Goal: Transaction & Acquisition: Obtain resource

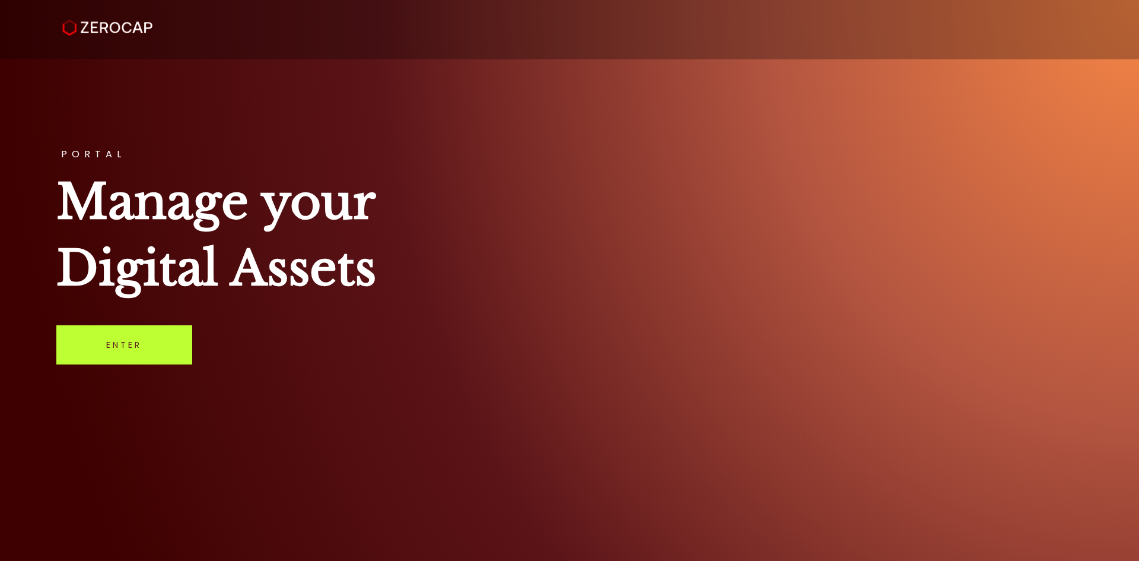
click at [154, 354] on link "Enter" at bounding box center [124, 344] width 136 height 39
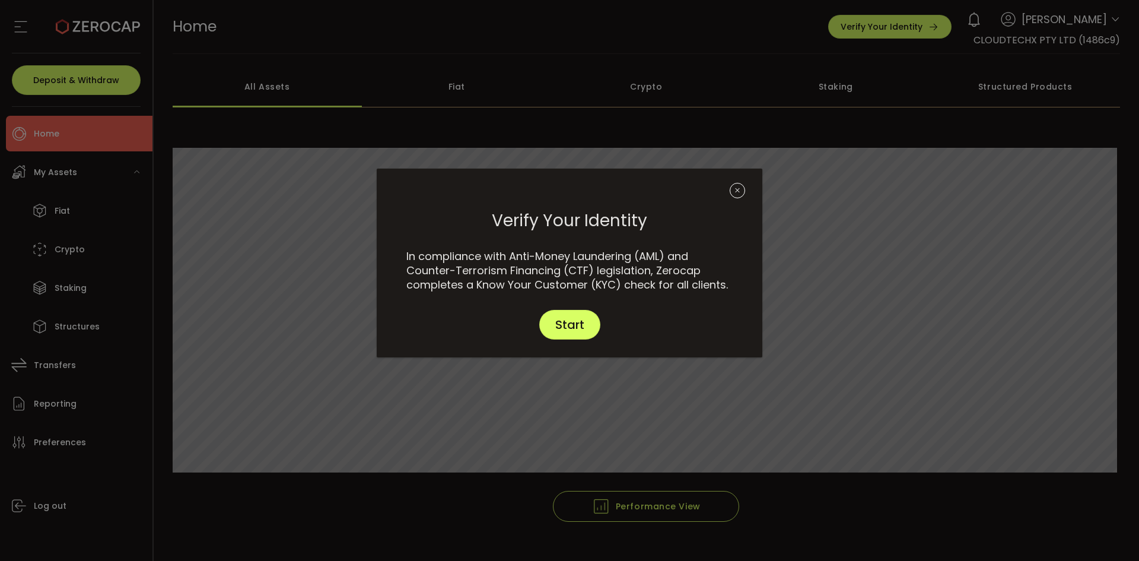
click at [739, 195] on icon "Close" at bounding box center [737, 190] width 15 height 15
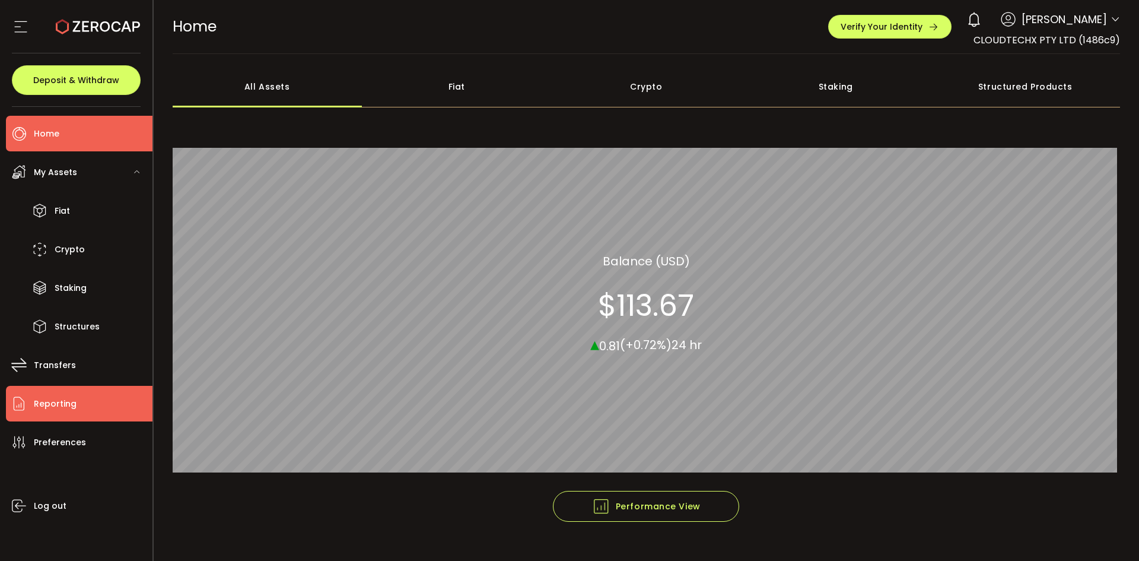
click at [93, 404] on li "Reporting" at bounding box center [79, 404] width 147 height 36
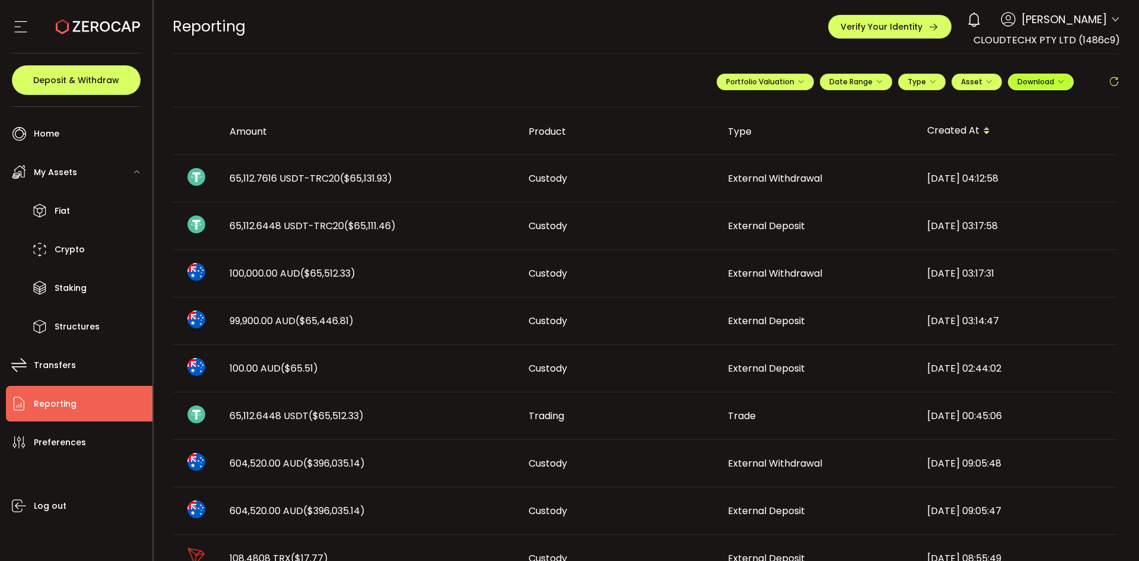
click at [1057, 84] on icon "button" at bounding box center [1060, 81] width 7 height 7
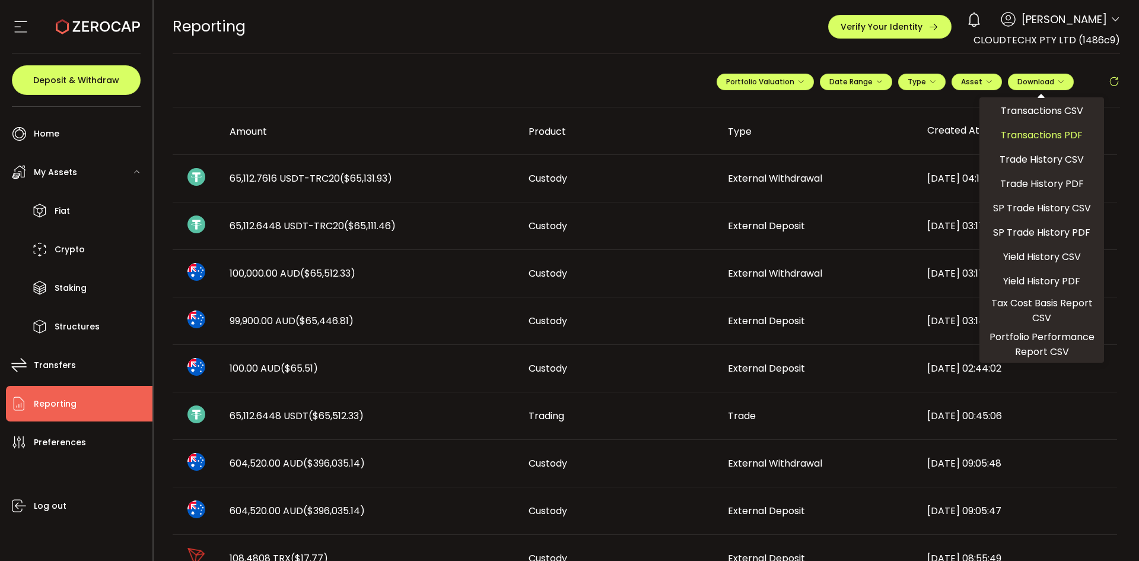
click at [1054, 132] on span "Transactions PDF" at bounding box center [1042, 135] width 82 height 15
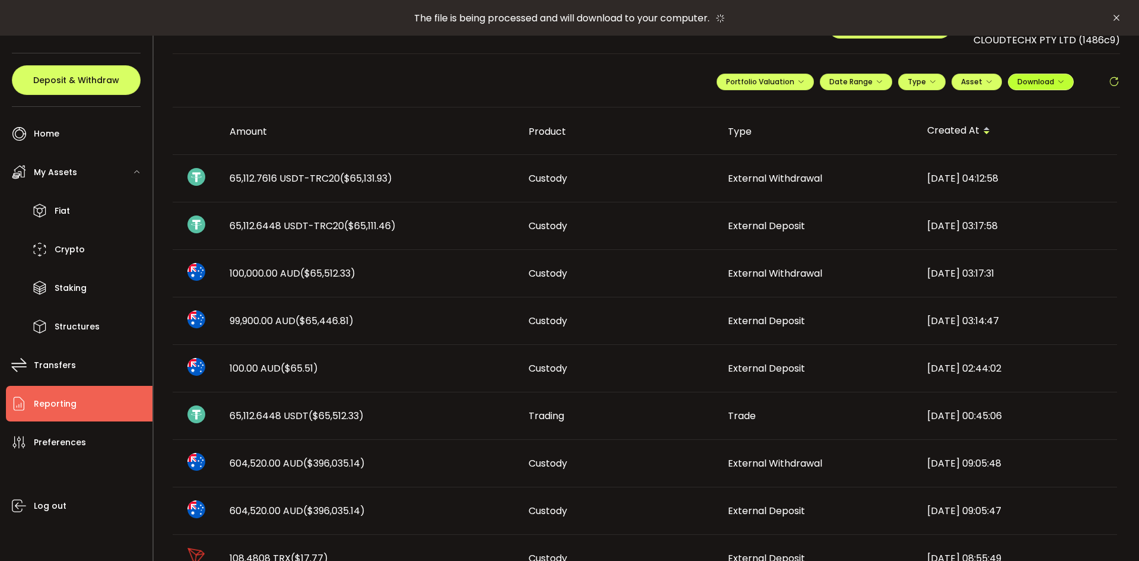
click at [1050, 82] on span "Download" at bounding box center [1040, 82] width 47 height 10
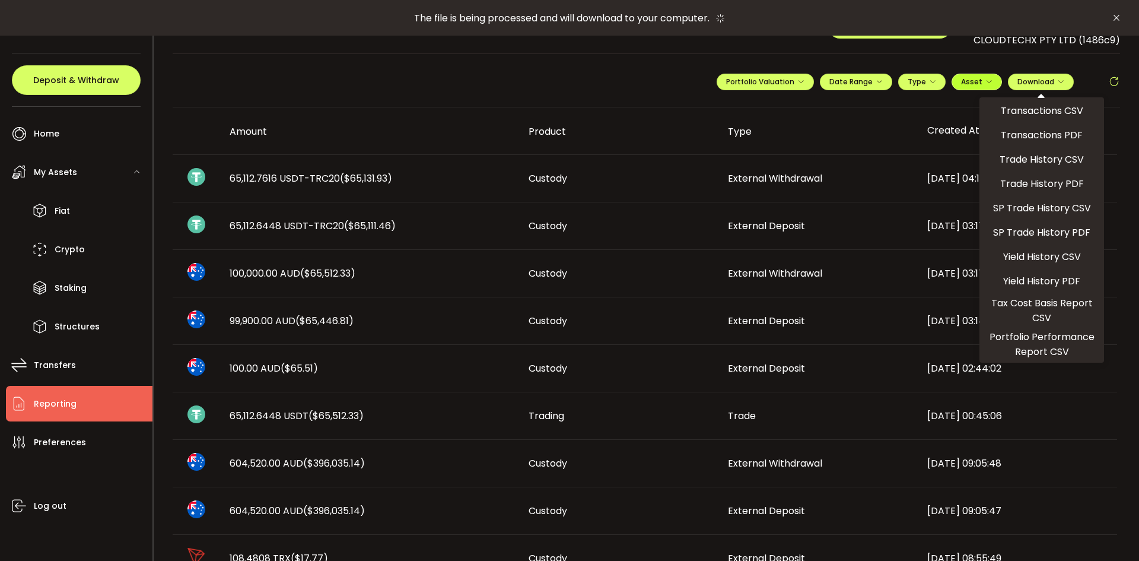
click at [975, 85] on span "Asset" at bounding box center [971, 82] width 21 height 10
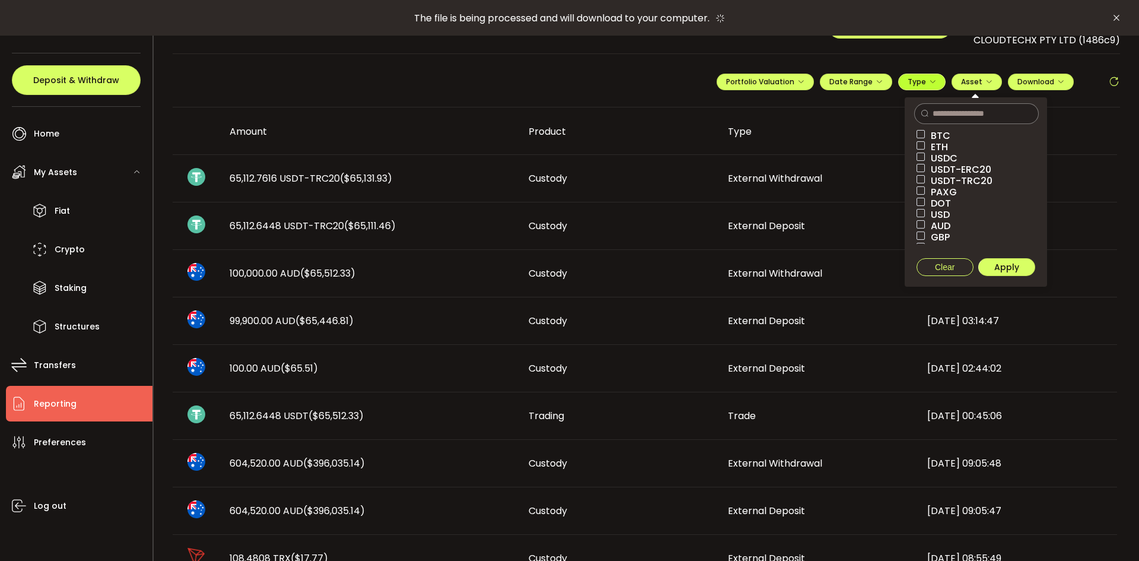
click at [910, 82] on span "Type" at bounding box center [922, 82] width 28 height 10
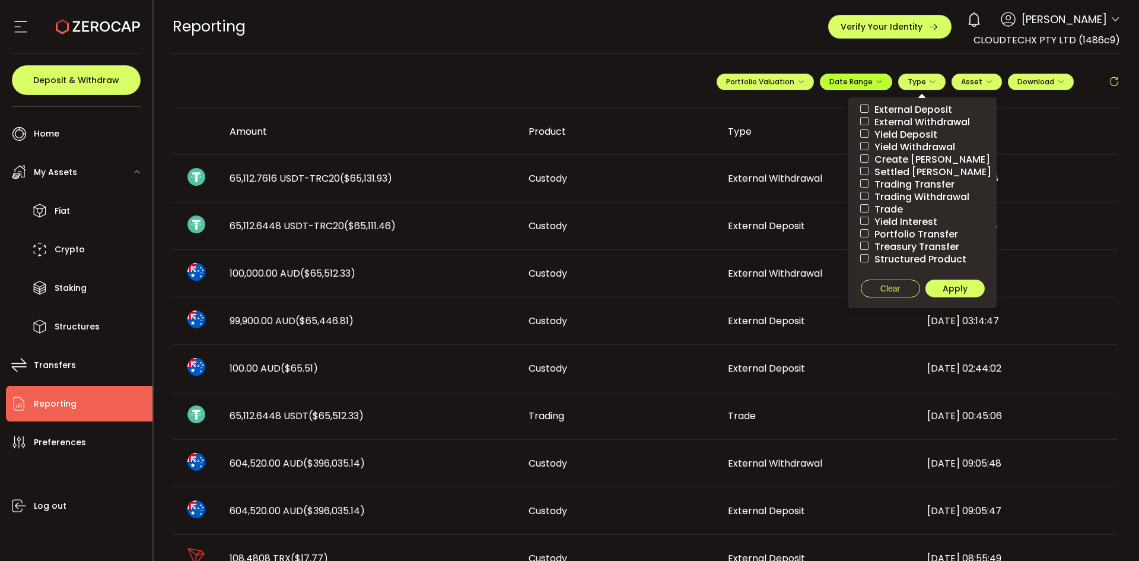
click at [853, 81] on span "Date Range" at bounding box center [855, 82] width 53 height 10
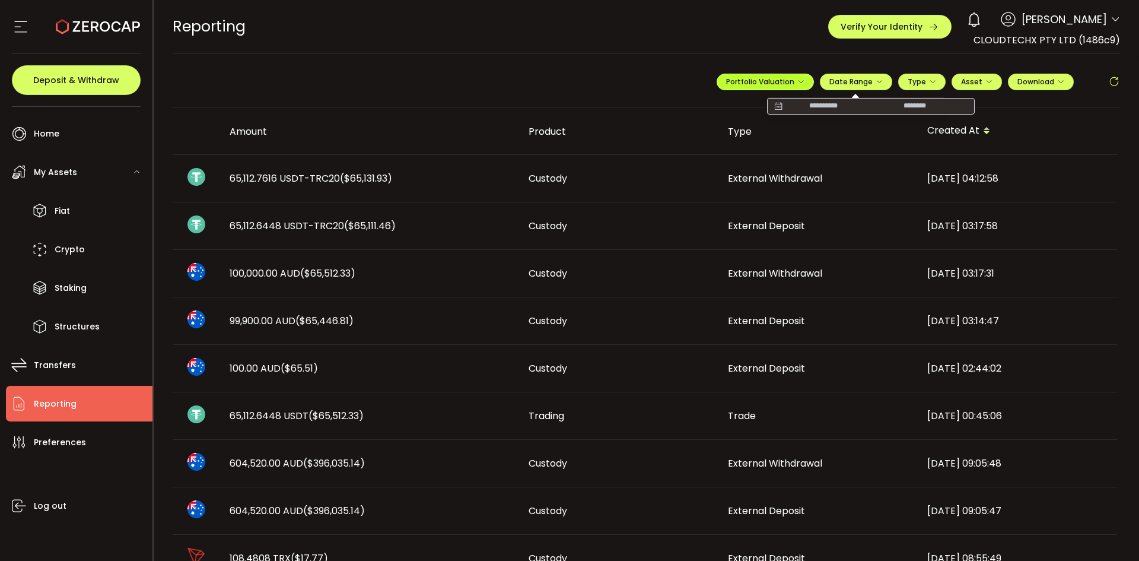
click at [767, 82] on span "Portfolio Valuation" at bounding box center [765, 82] width 78 height 10
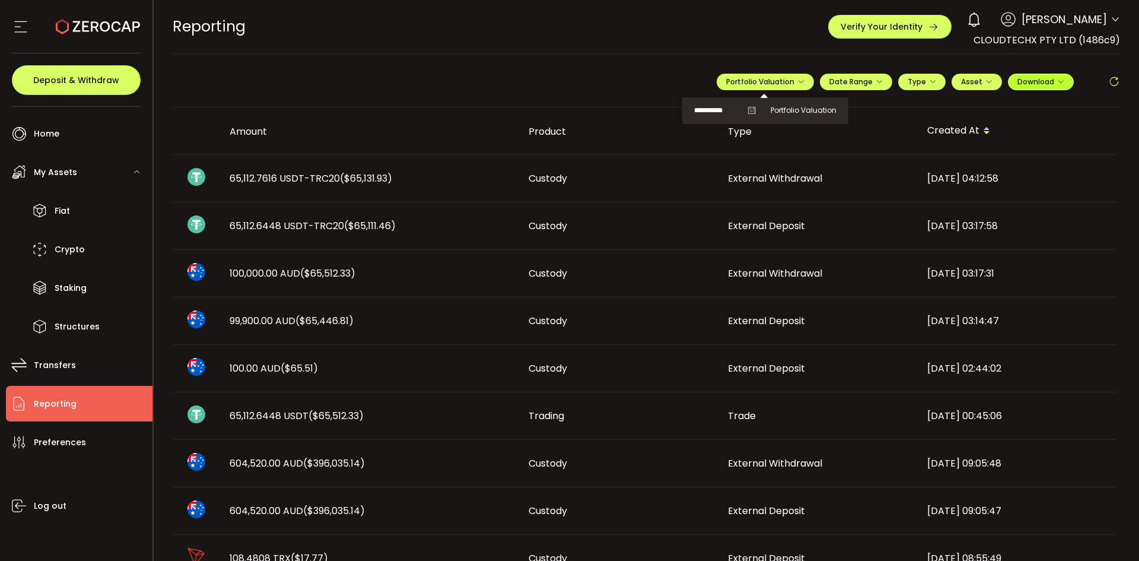
click at [1044, 80] on span "Download" at bounding box center [1040, 82] width 47 height 10
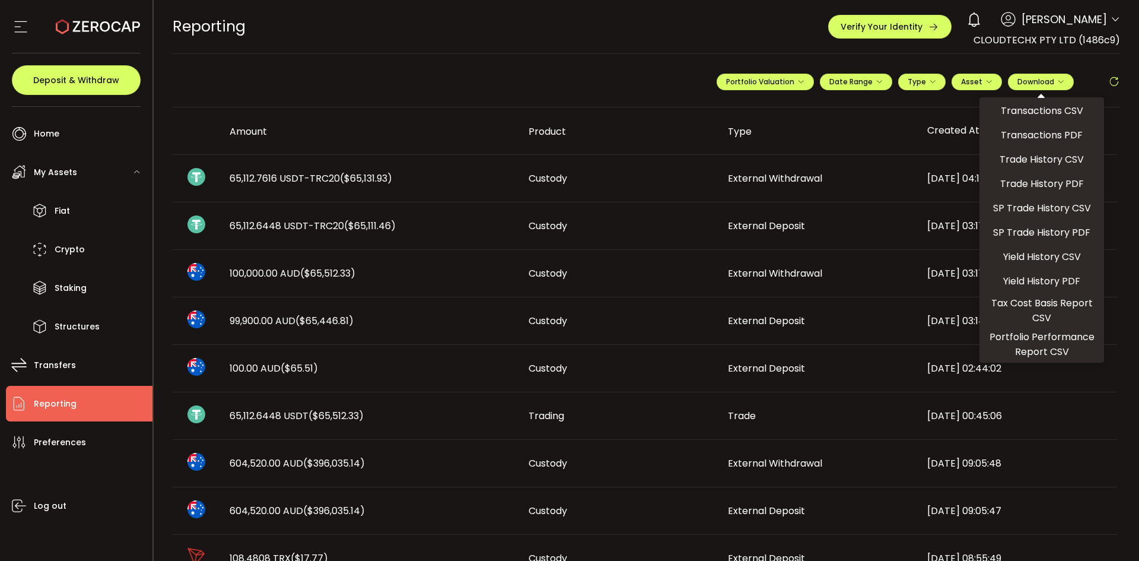
click at [82, 410] on li "Reporting" at bounding box center [79, 404] width 147 height 36
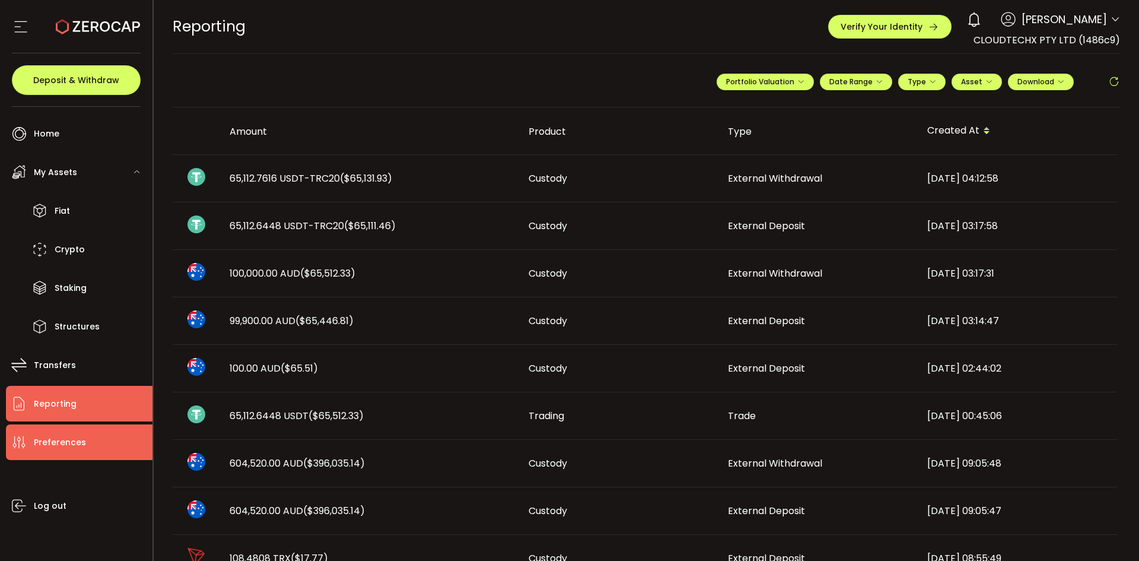
click at [93, 446] on li "Preferences" at bounding box center [79, 442] width 147 height 36
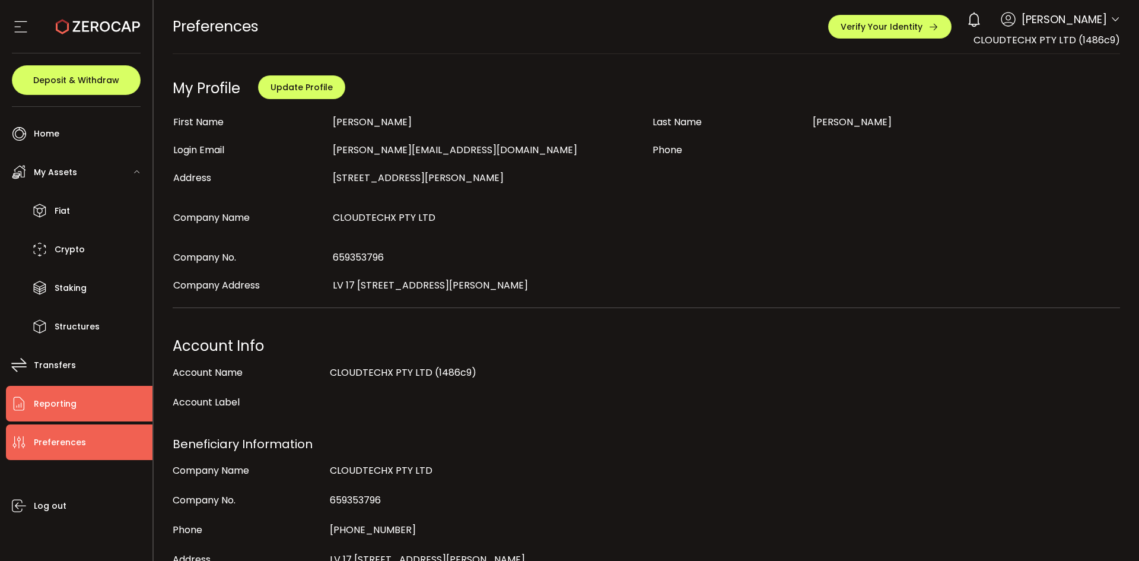
click at [93, 403] on li "Reporting" at bounding box center [79, 404] width 147 height 36
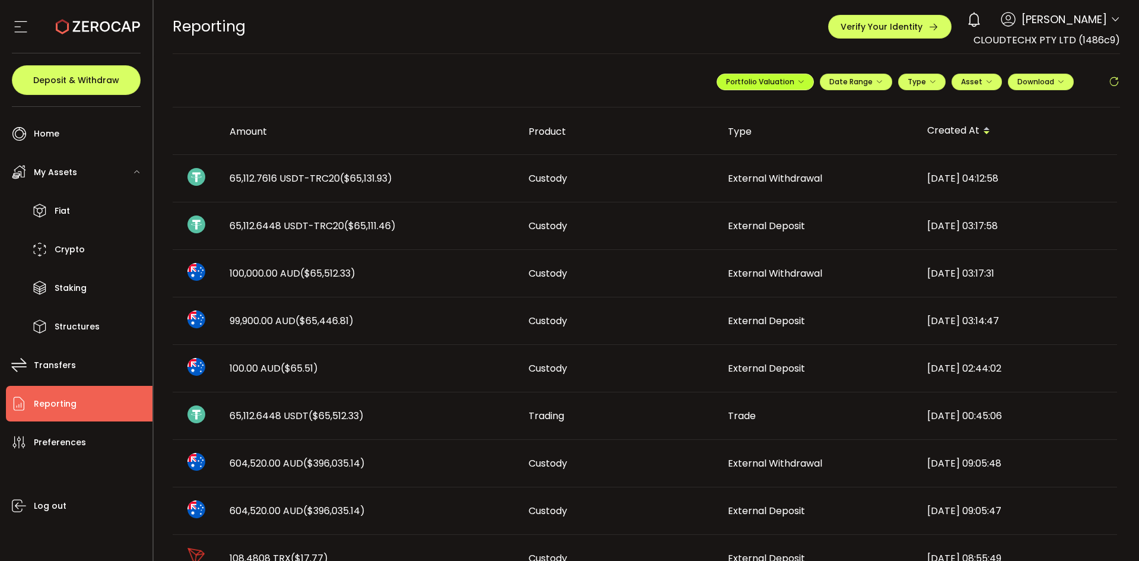
click at [792, 80] on span "Portfolio Valuation" at bounding box center [765, 82] width 78 height 10
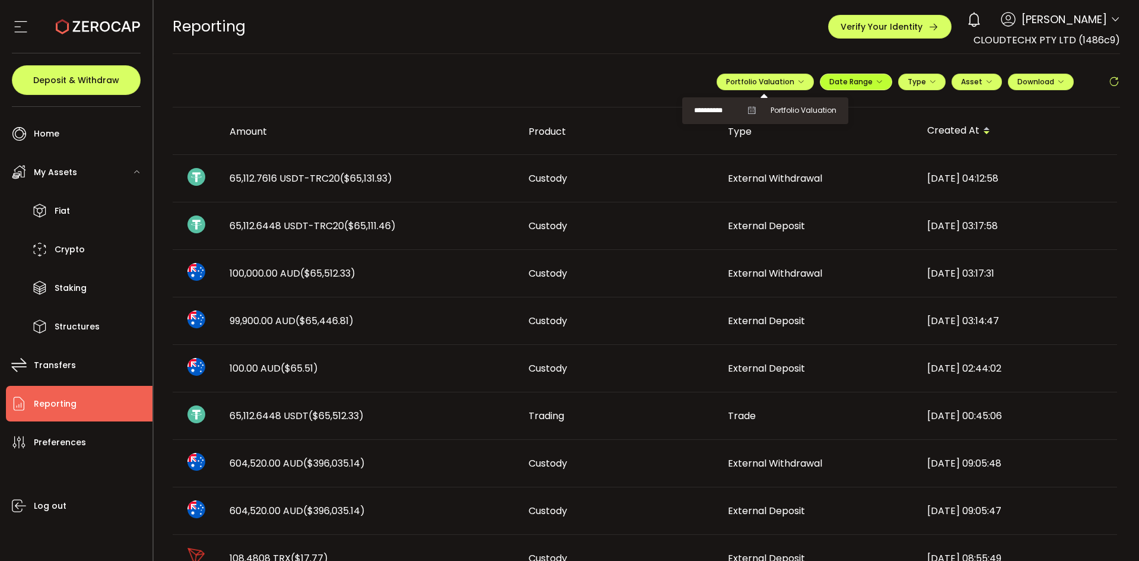
click at [875, 77] on span "Date Range" at bounding box center [855, 82] width 53 height 10
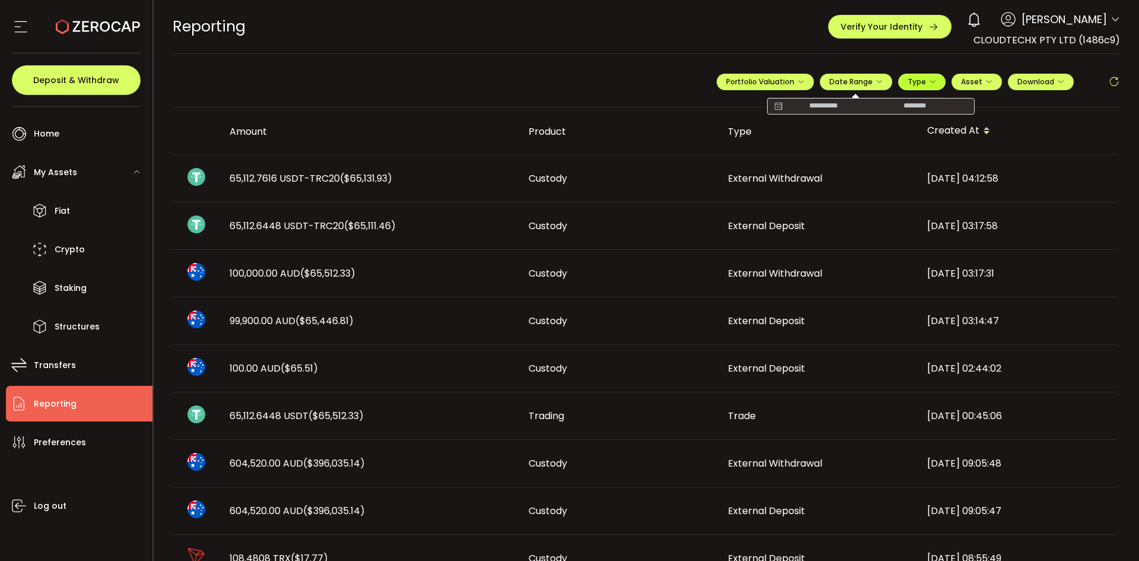
click at [919, 81] on span "Type" at bounding box center [922, 82] width 28 height 10
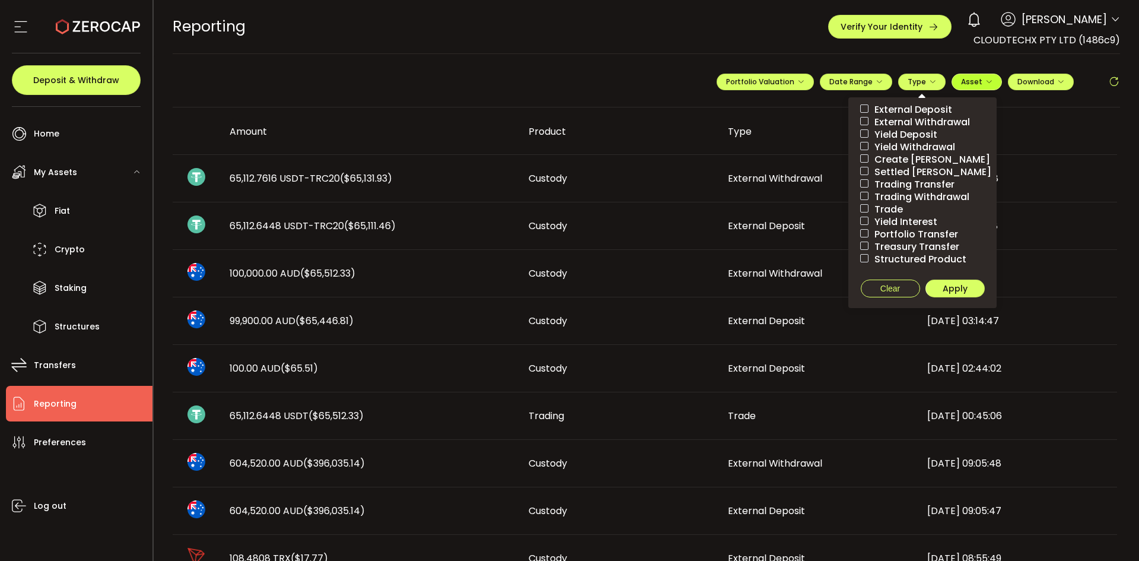
click at [968, 86] on span "Asset" at bounding box center [971, 82] width 21 height 10
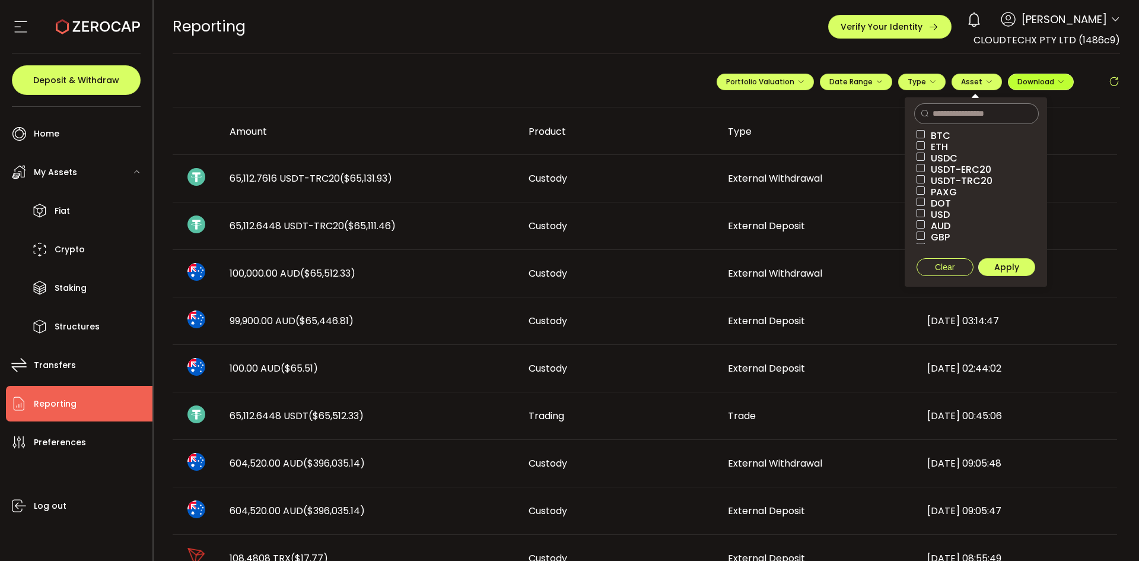
click at [1035, 86] on span "Download" at bounding box center [1040, 82] width 47 height 10
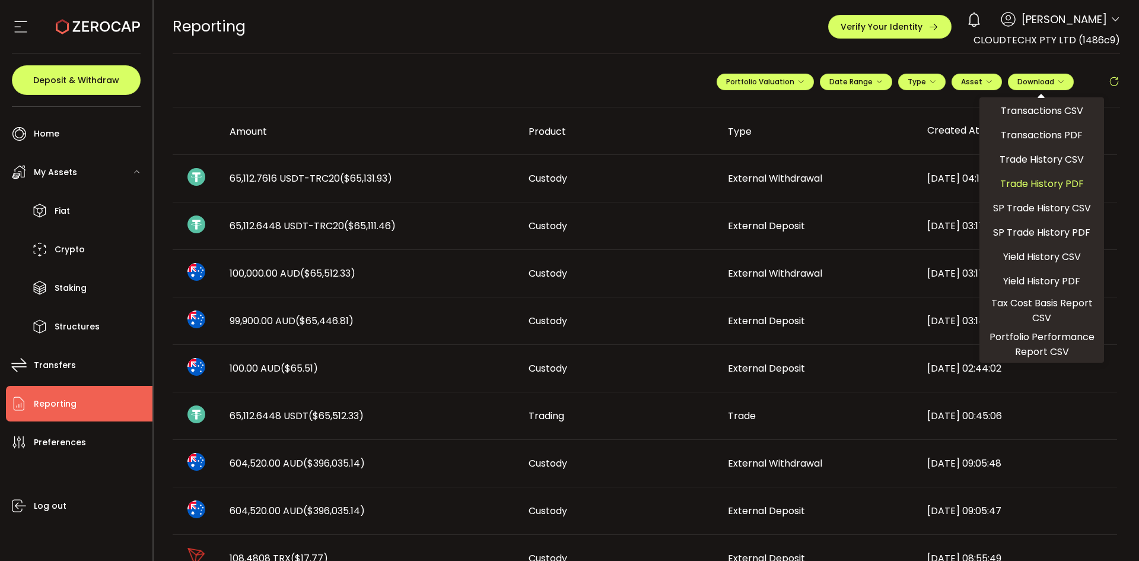
click at [1061, 183] on span "Trade History PDF" at bounding box center [1042, 183] width 84 height 15
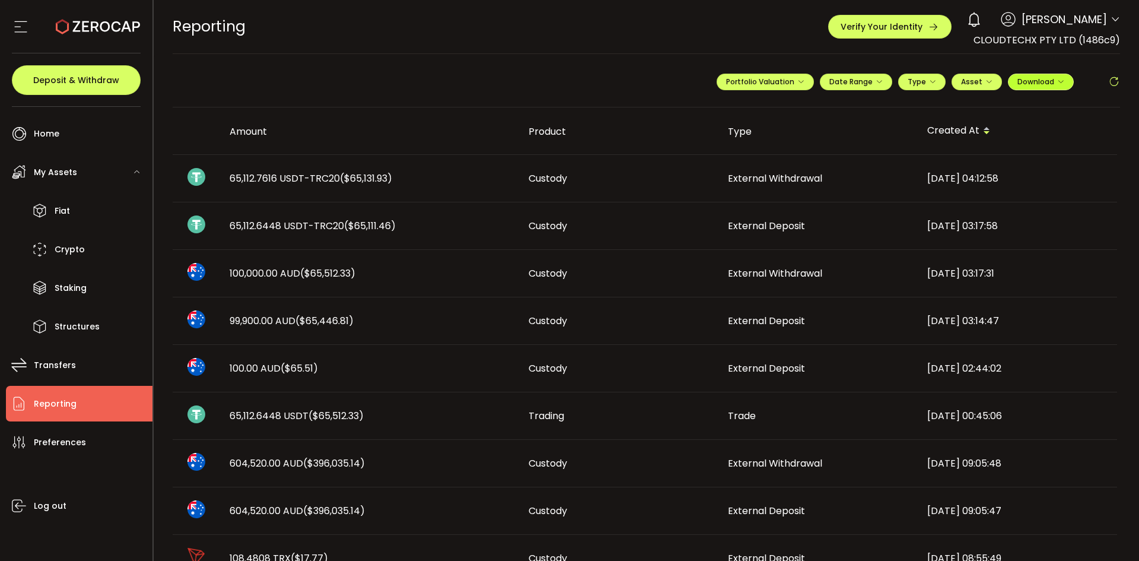
click at [1055, 85] on span "Download" at bounding box center [1040, 82] width 47 height 10
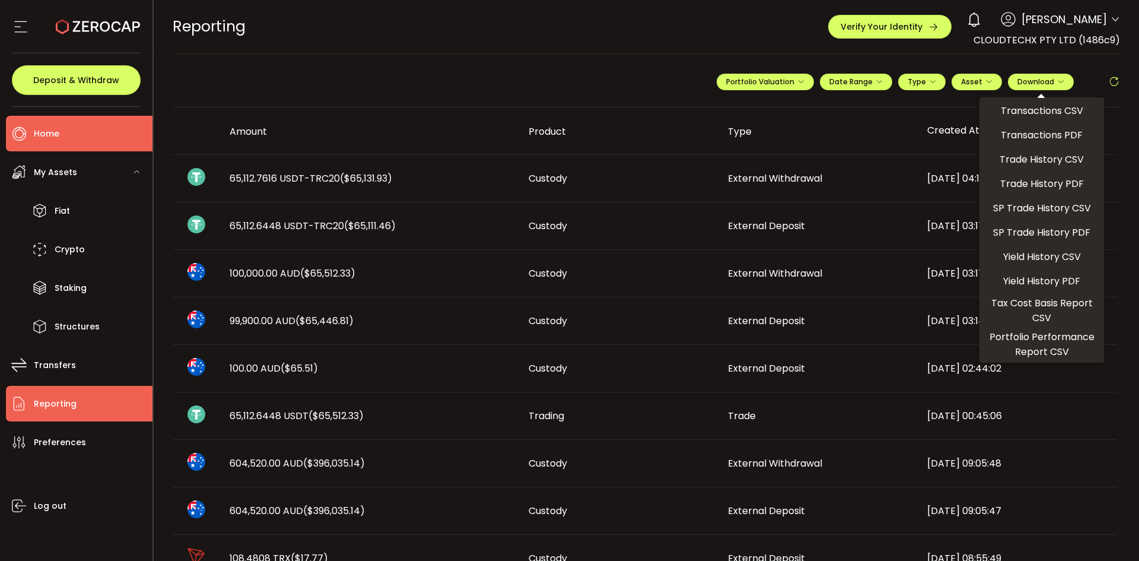
click at [88, 127] on li "Home" at bounding box center [79, 134] width 147 height 36
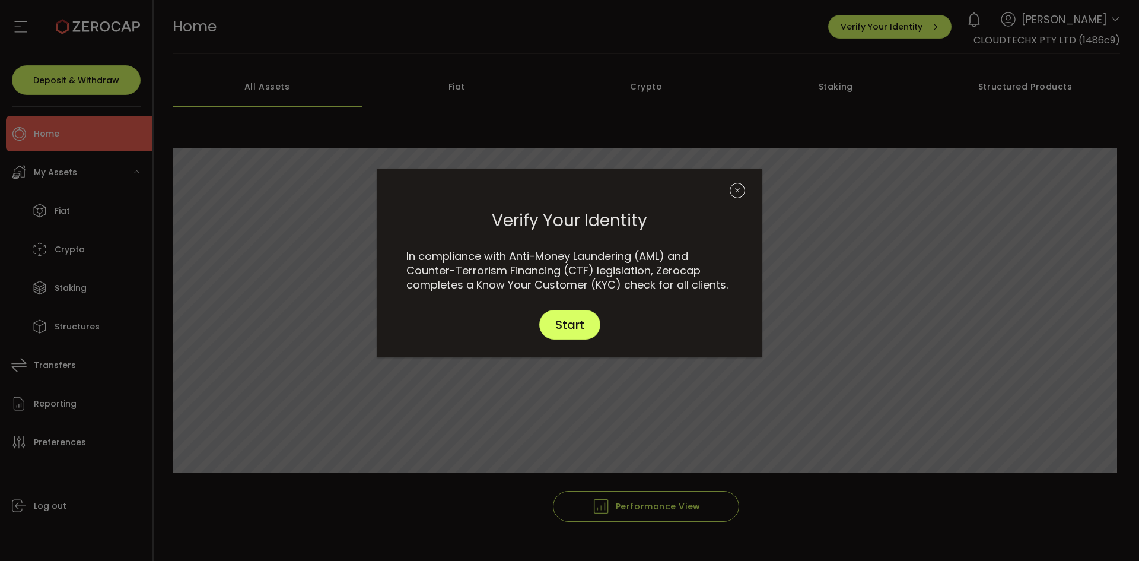
click at [76, 172] on div "Verify Your Identity In compliance with Anti-Money Laundering (AML) and Counter…" at bounding box center [569, 280] width 1139 height 561
click at [743, 186] on icon "Close" at bounding box center [737, 190] width 15 height 15
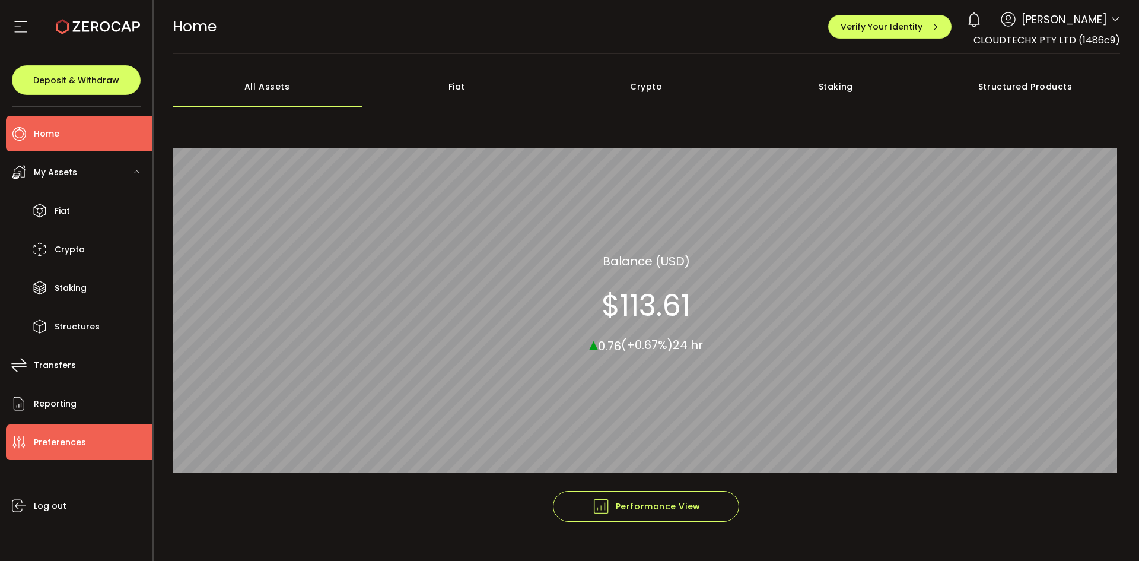
click at [69, 454] on li "Preferences" at bounding box center [79, 442] width 147 height 36
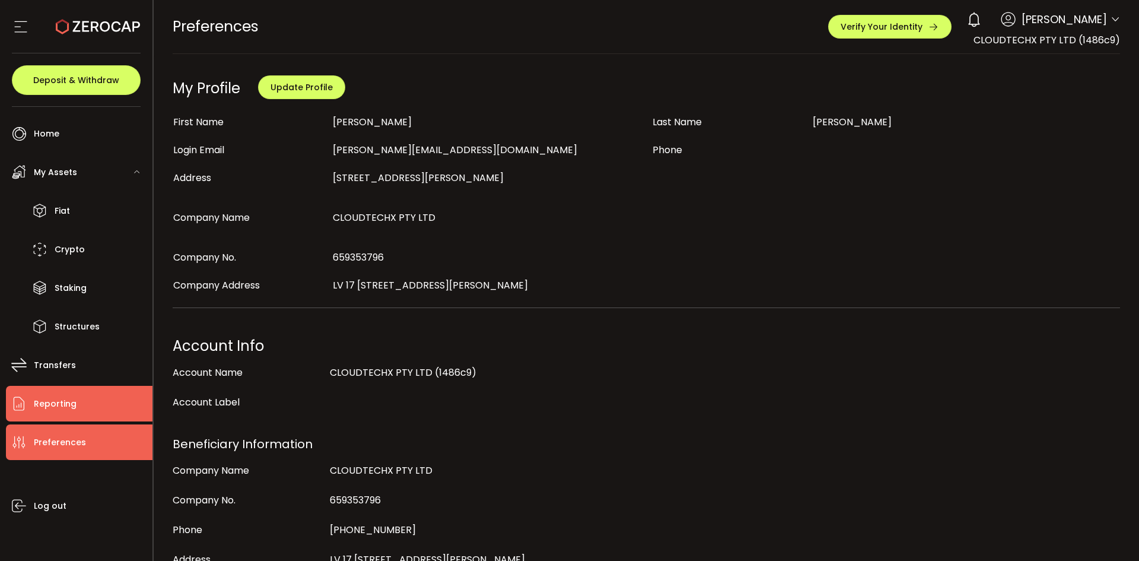
click at [65, 416] on li "Reporting" at bounding box center [79, 404] width 147 height 36
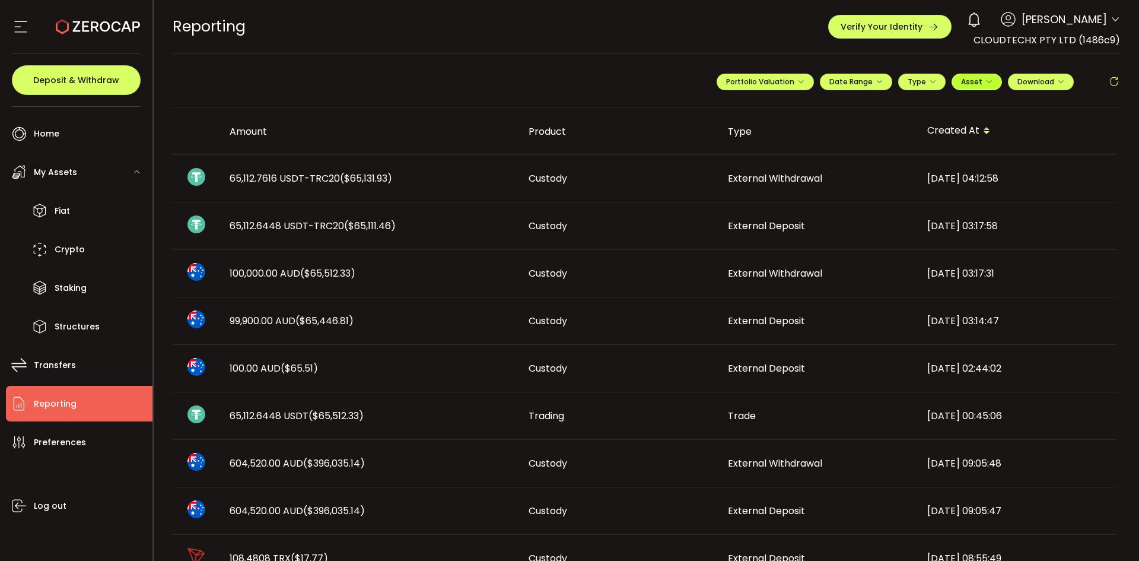
click at [985, 82] on icon "button" at bounding box center [988, 81] width 7 height 7
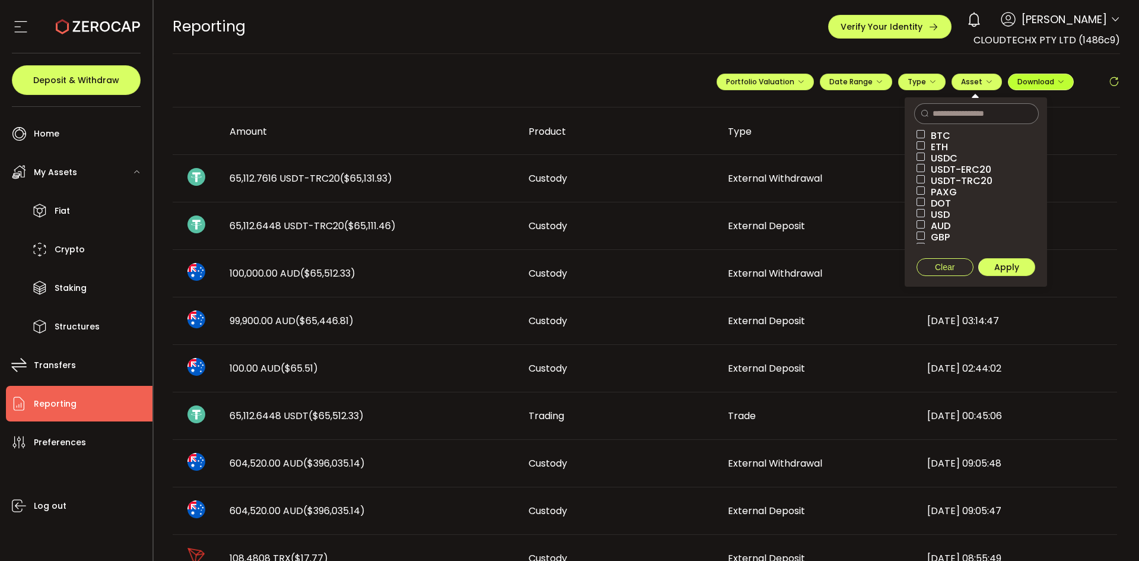
click at [1027, 81] on span "Download" at bounding box center [1040, 82] width 47 height 10
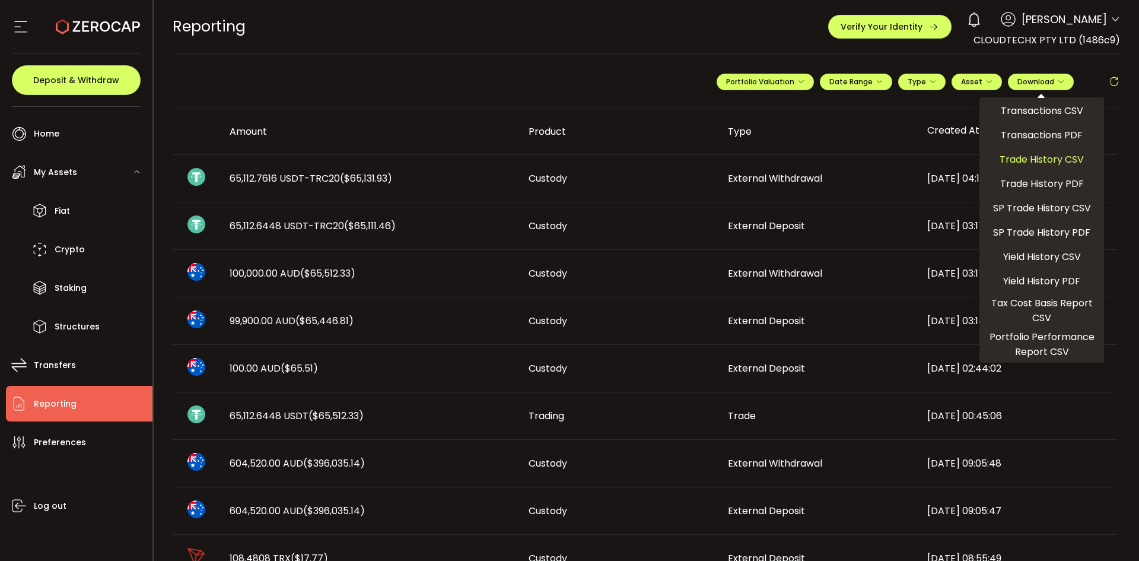
click at [1065, 159] on span "Trade History CSV" at bounding box center [1042, 159] width 84 height 15
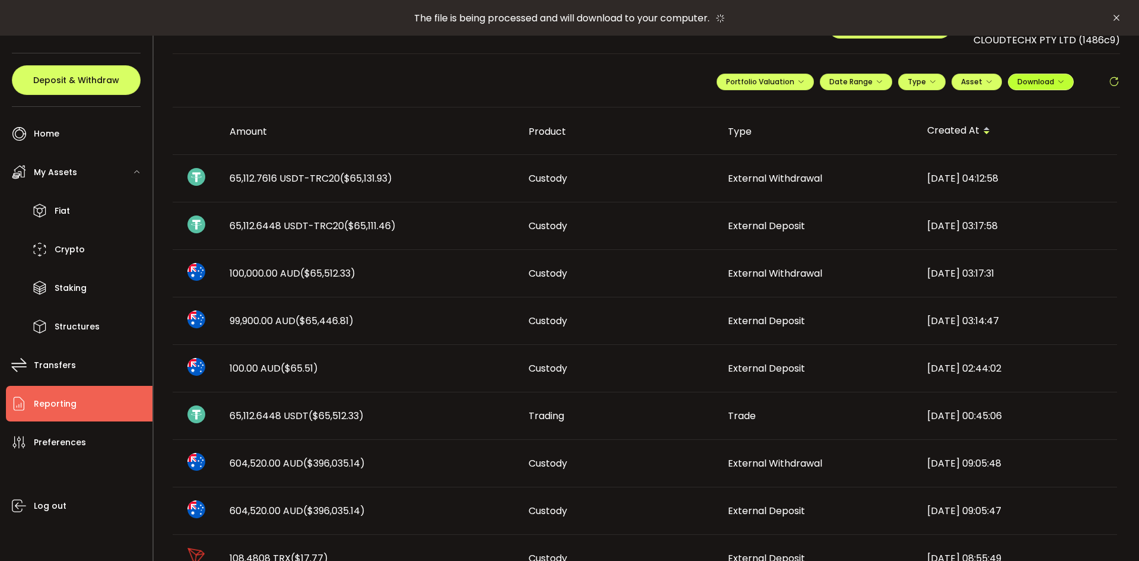
click at [1050, 75] on button "Download" at bounding box center [1041, 82] width 66 height 17
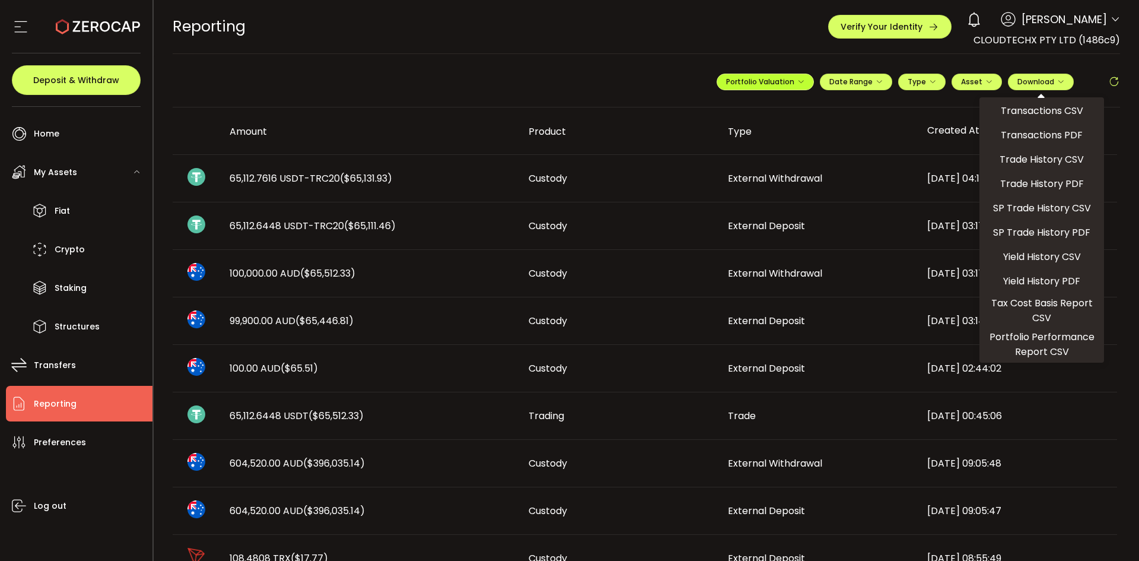
click at [745, 77] on span "Portfolio Valuation" at bounding box center [765, 82] width 78 height 10
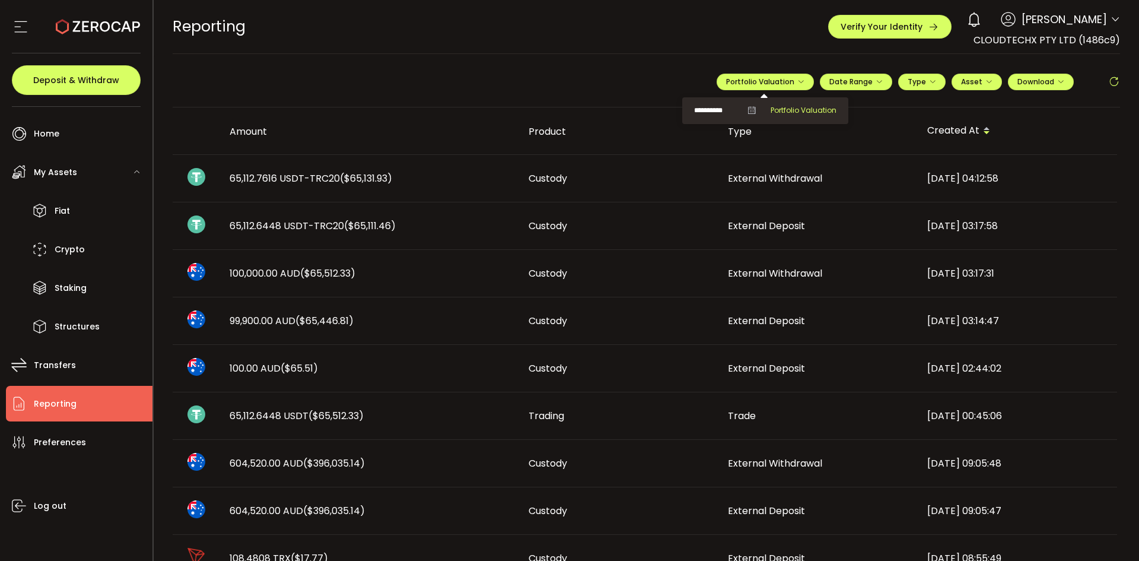
click at [800, 106] on span "Portfolio Valuation" at bounding box center [804, 110] width 66 height 11
click at [788, 79] on span "Portfolio Valuation" at bounding box center [765, 82] width 78 height 10
click at [778, 81] on span "Portfolio Valuation" at bounding box center [765, 82] width 78 height 10
click at [726, 112] on input "**********" at bounding box center [717, 110] width 47 height 15
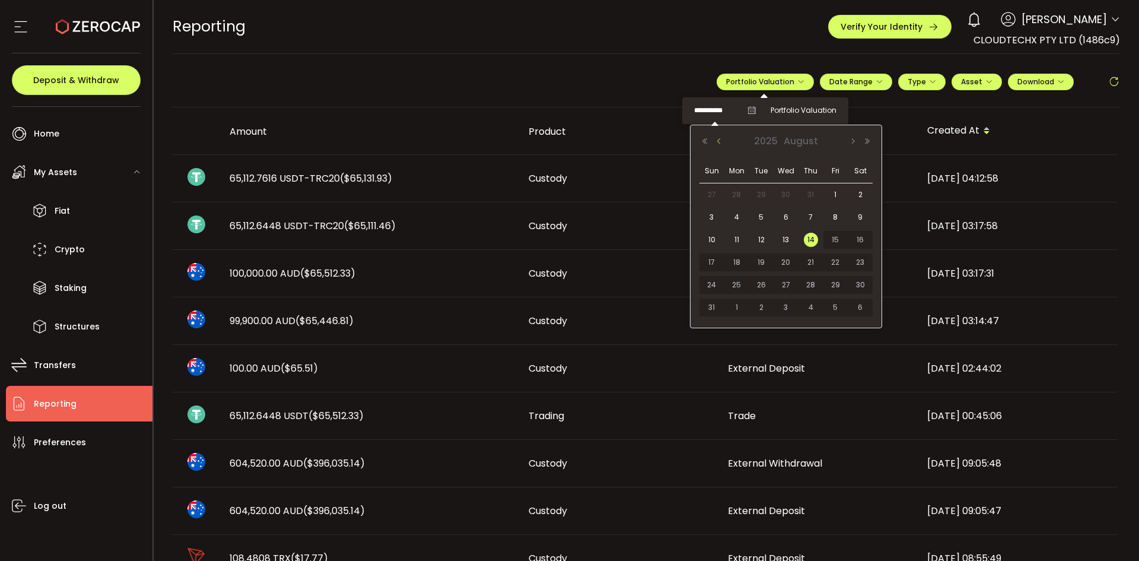
click at [720, 139] on button "Previous Month" at bounding box center [719, 141] width 14 height 8
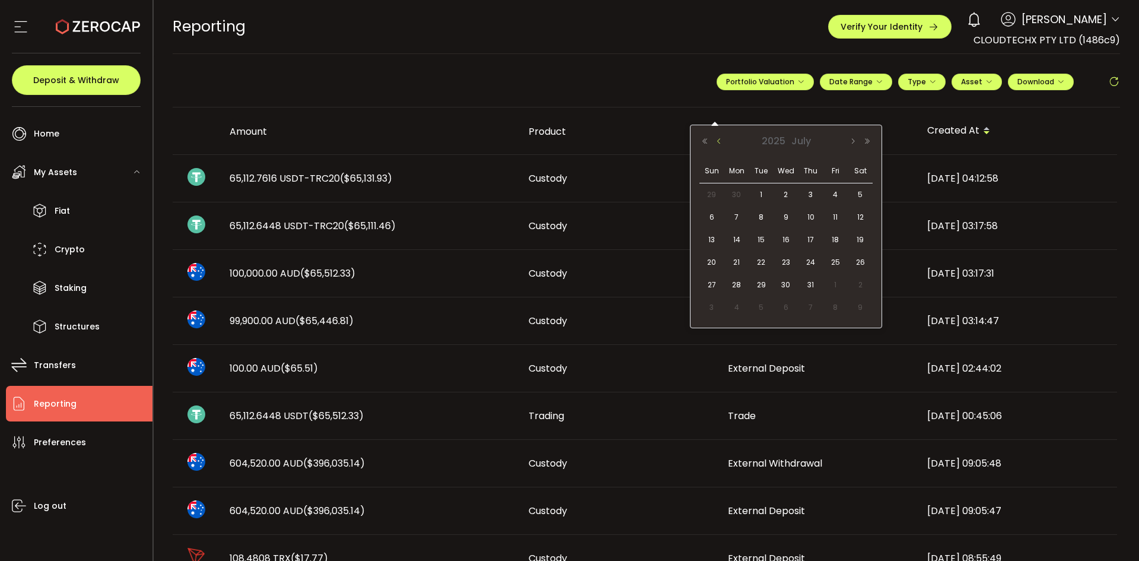
click at [720, 139] on button "Previous Month" at bounding box center [719, 141] width 14 height 8
click at [854, 137] on button "Next Month" at bounding box center [853, 141] width 14 height 8
click at [736, 301] on span "30" at bounding box center [737, 307] width 14 height 14
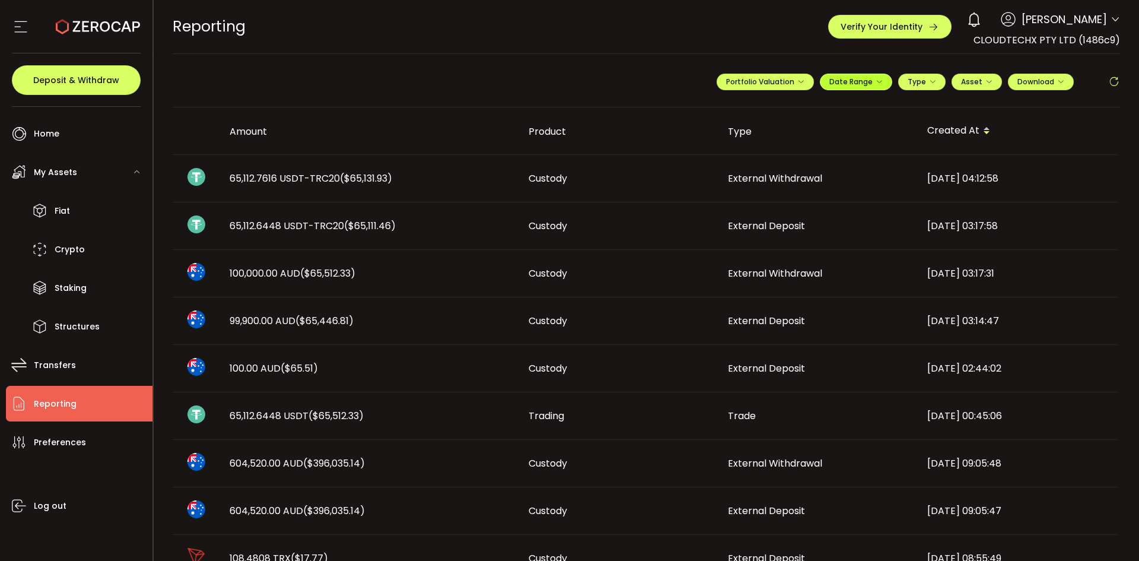
click at [843, 80] on span "Date Range" at bounding box center [855, 82] width 53 height 10
click at [933, 78] on icon "button" at bounding box center [932, 81] width 7 height 7
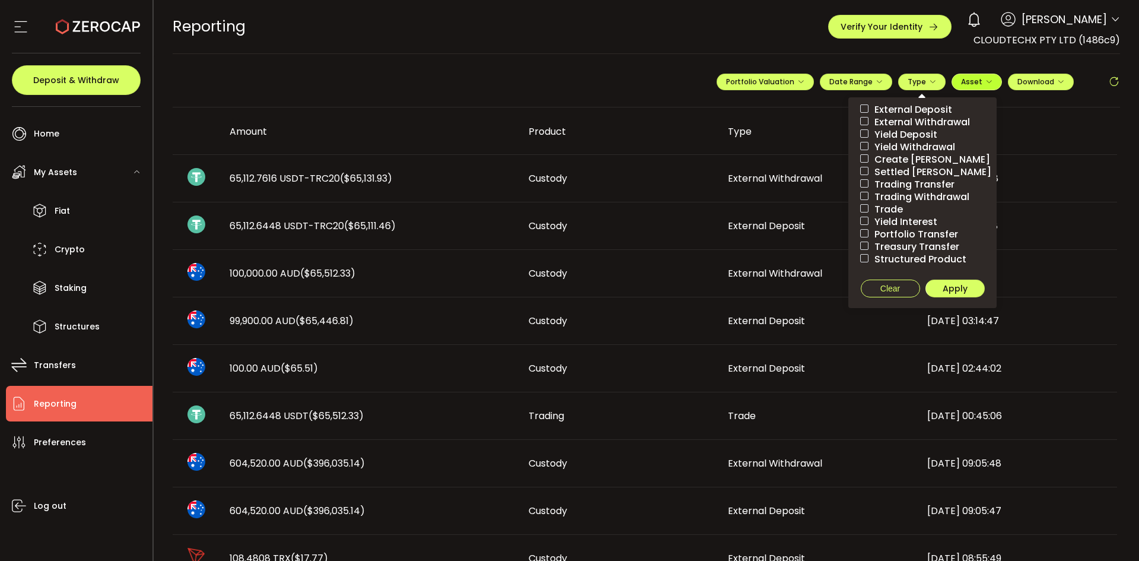
click at [987, 79] on icon "button" at bounding box center [988, 81] width 7 height 7
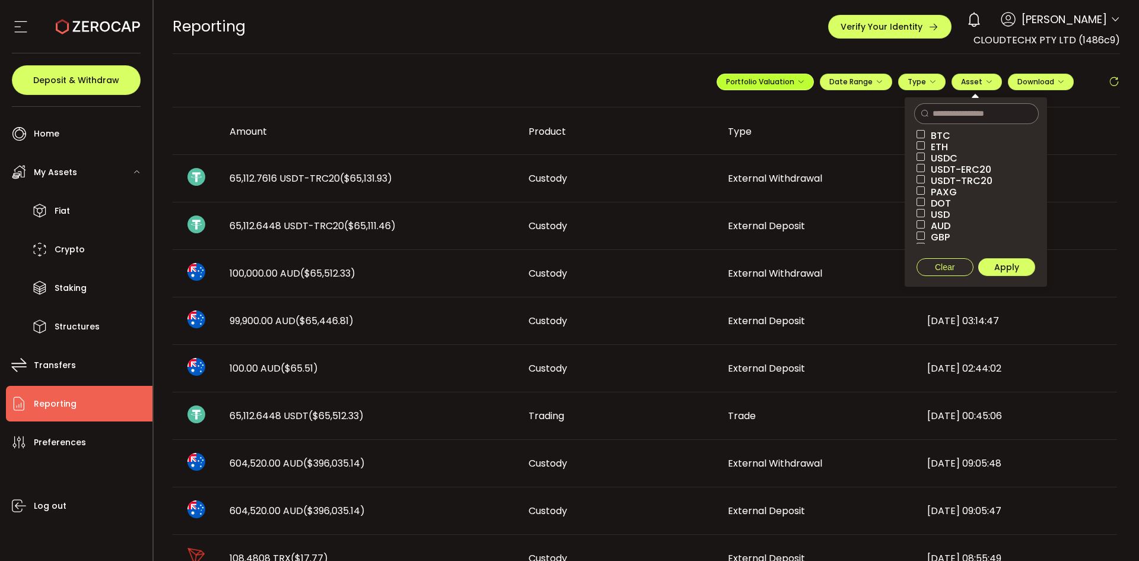
click at [802, 82] on button "Portfolio Valuation" at bounding box center [765, 82] width 97 height 17
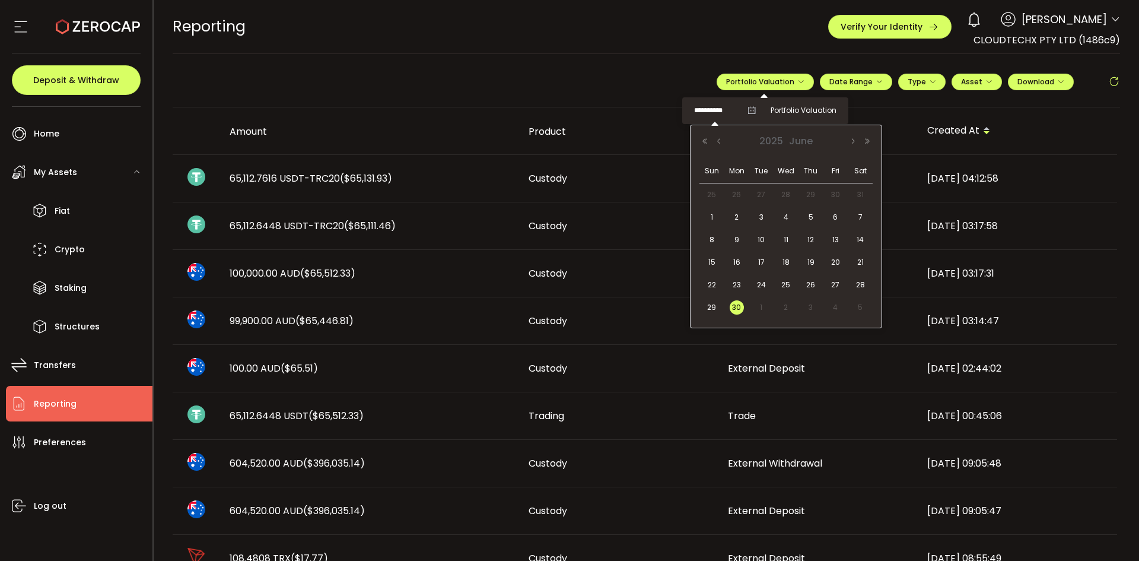
click at [730, 107] on input "**********" at bounding box center [717, 110] width 47 height 15
click at [721, 138] on button "Previous Month" at bounding box center [719, 141] width 14 height 8
click at [864, 285] on span "31" at bounding box center [860, 285] width 14 height 14
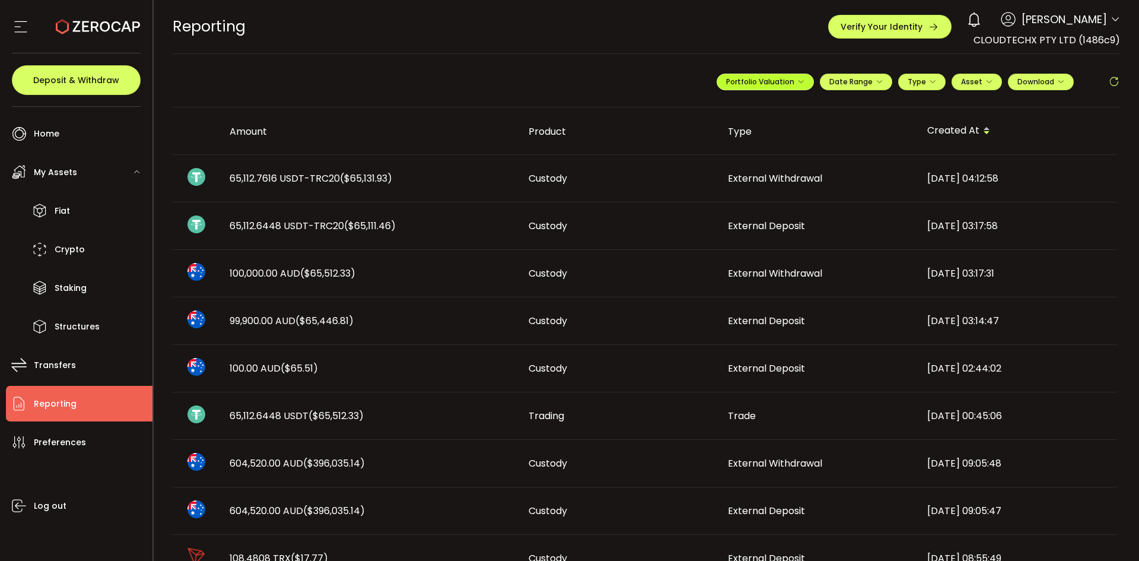
click at [792, 82] on span "Portfolio Valuation" at bounding box center [765, 82] width 78 height 10
click at [723, 111] on input "**********" at bounding box center [717, 110] width 47 height 15
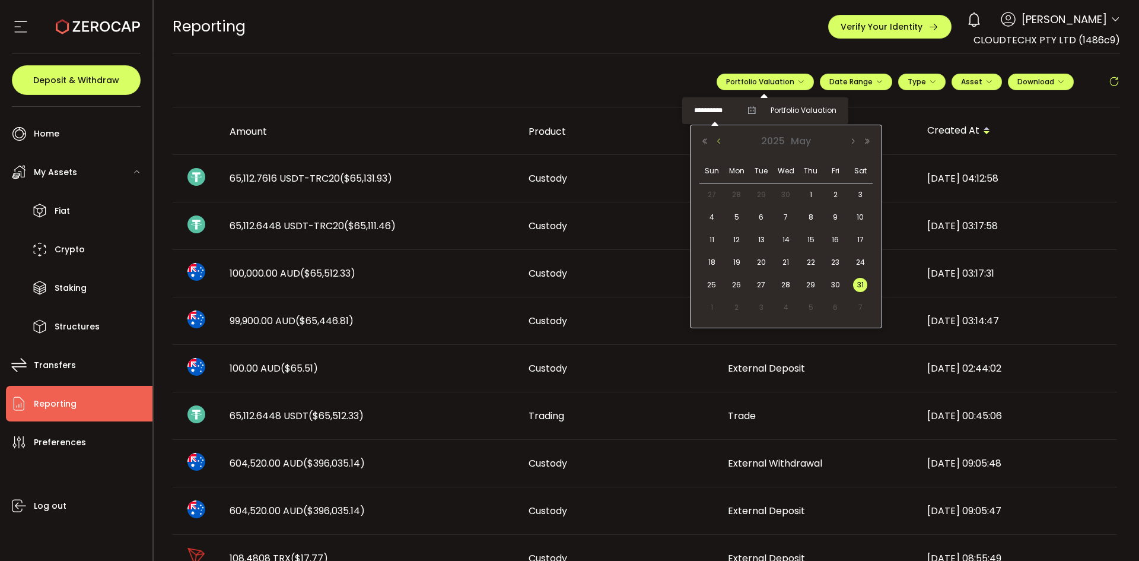
click at [721, 141] on button "Previous Month" at bounding box center [719, 141] width 14 height 8
click at [789, 283] on span "30" at bounding box center [786, 285] width 14 height 14
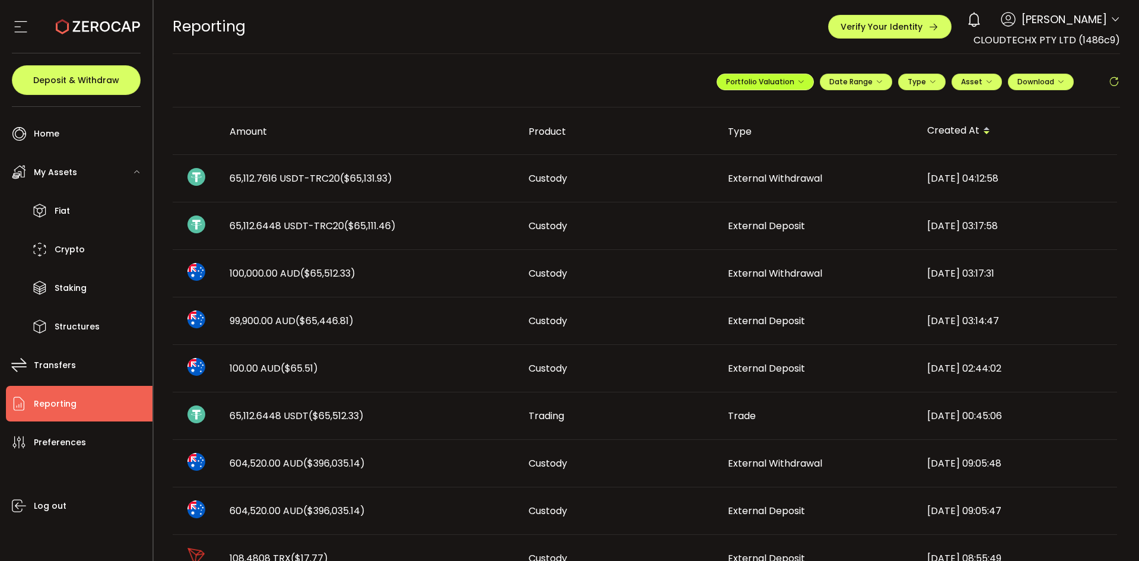
click at [766, 78] on span "Portfolio Valuation" at bounding box center [765, 82] width 78 height 10
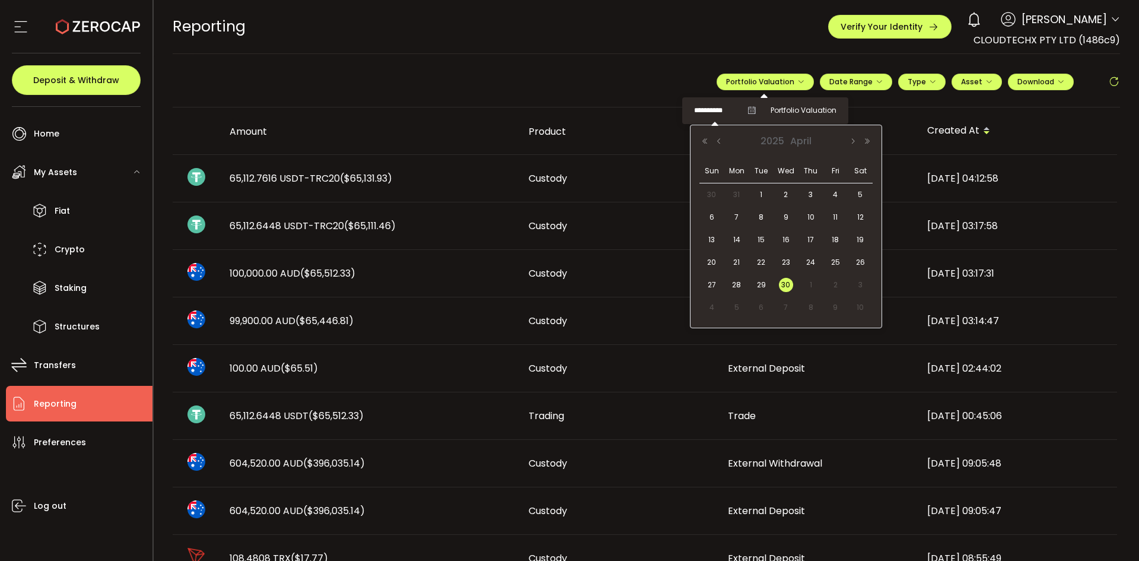
click at [723, 107] on input "**********" at bounding box center [717, 110] width 47 height 15
click at [716, 139] on button "Previous Month" at bounding box center [719, 141] width 14 height 8
click at [740, 302] on span "31" at bounding box center [737, 307] width 14 height 14
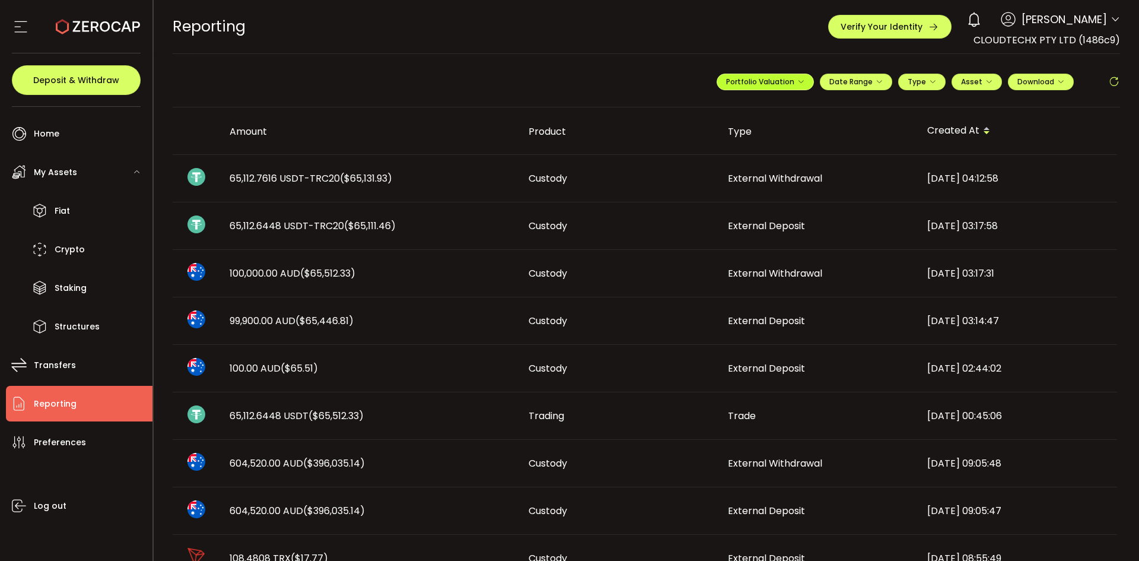
click at [767, 87] on button "Portfolio Valuation" at bounding box center [765, 82] width 97 height 17
click at [730, 110] on input "**********" at bounding box center [717, 110] width 47 height 15
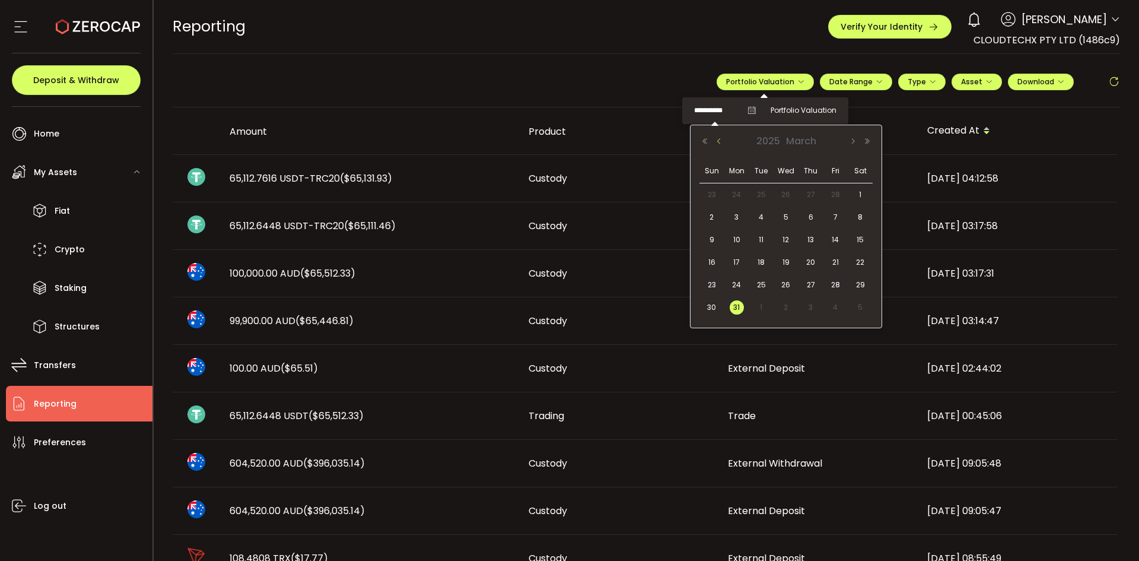
click at [718, 139] on button "Previous Month" at bounding box center [719, 141] width 14 height 8
click at [832, 287] on span "28" at bounding box center [835, 285] width 14 height 14
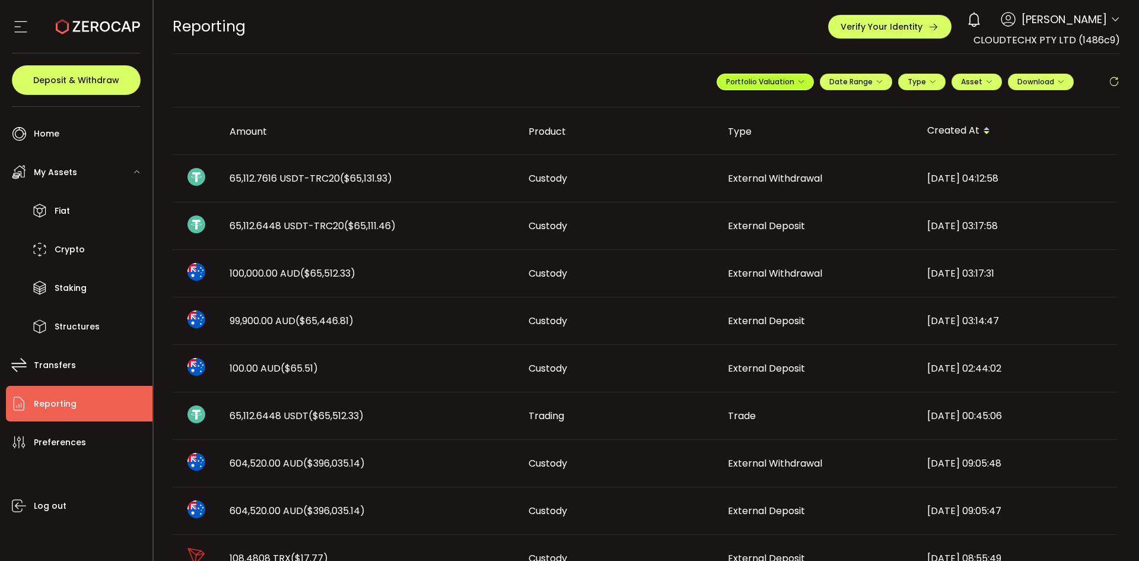
click at [751, 80] on span "Portfolio Valuation" at bounding box center [765, 82] width 78 height 10
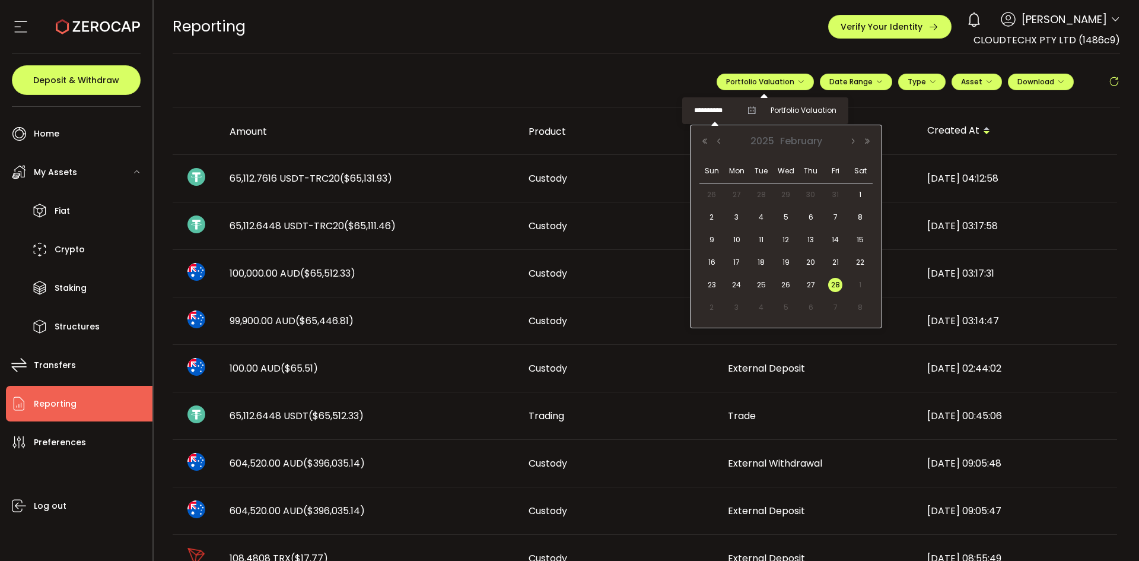
click at [720, 110] on input "**********" at bounding box center [717, 110] width 47 height 15
click at [718, 139] on button "Previous Month" at bounding box center [719, 141] width 14 height 8
click at [828, 285] on span "31" at bounding box center [835, 285] width 14 height 14
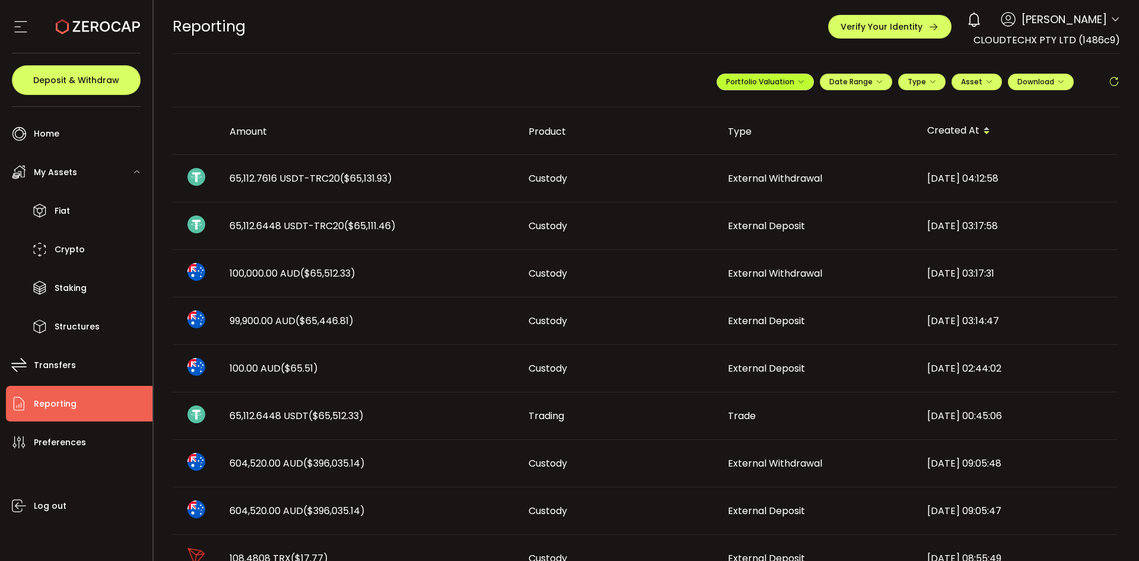
click at [744, 82] on span "Portfolio Valuation" at bounding box center [765, 82] width 78 height 10
click at [715, 111] on input "**********" at bounding box center [717, 110] width 47 height 15
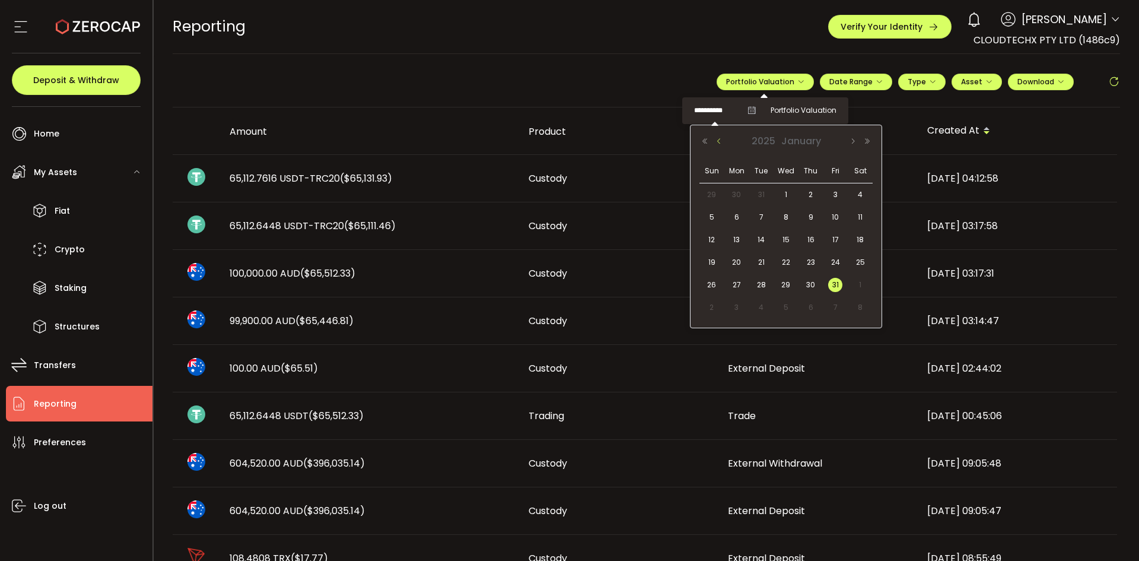
click at [716, 141] on button "Previous Month" at bounding box center [719, 141] width 14 height 8
click at [767, 307] on span "31" at bounding box center [761, 307] width 14 height 14
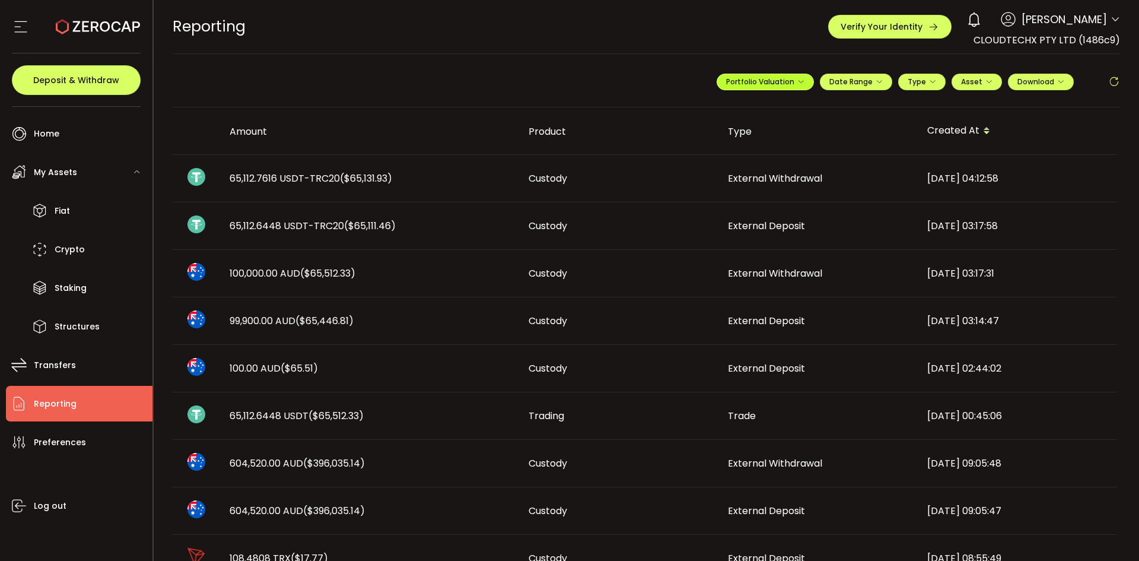
click at [765, 82] on span "Portfolio Valuation" at bounding box center [765, 82] width 78 height 10
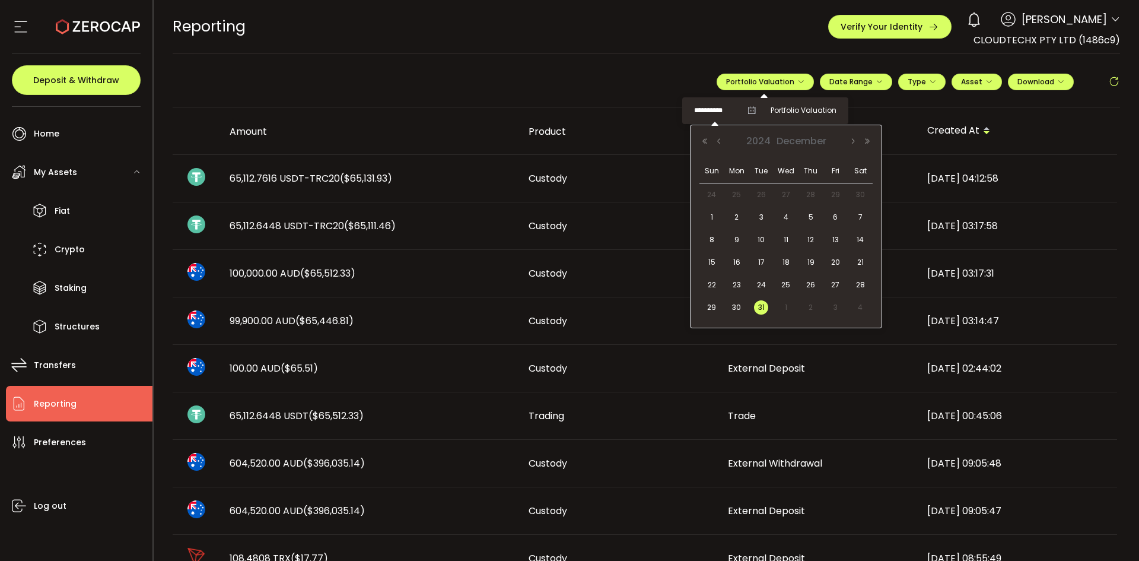
click at [724, 112] on input "**********" at bounding box center [717, 110] width 47 height 15
click at [716, 138] on button "Previous Month" at bounding box center [719, 141] width 14 height 8
click at [859, 284] on span "30" at bounding box center [860, 285] width 14 height 14
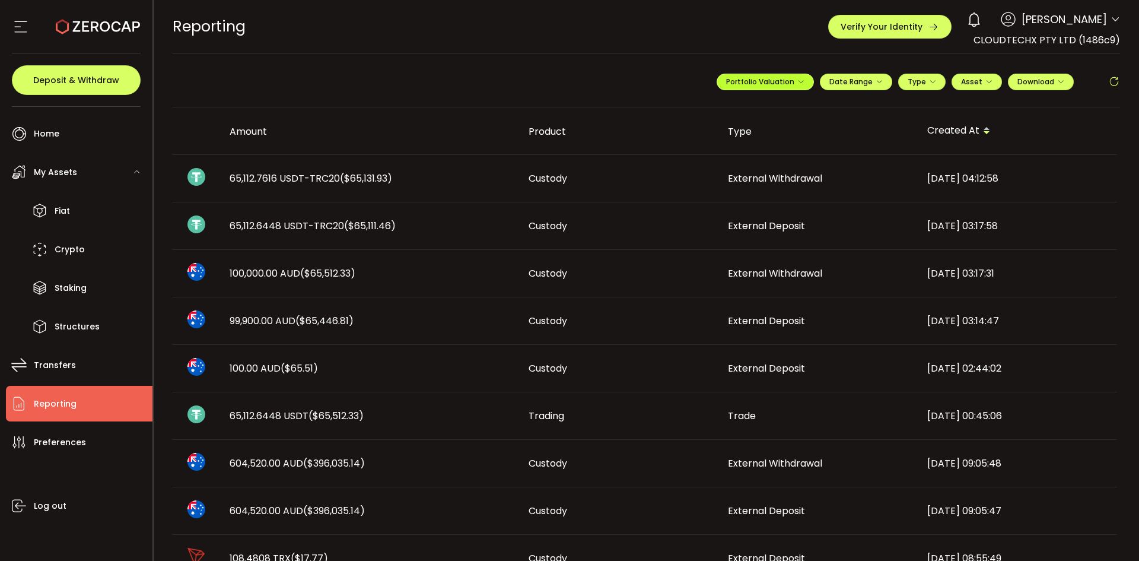
click at [748, 82] on span "Portfolio Valuation" at bounding box center [765, 82] width 78 height 10
click at [724, 111] on input "**********" at bounding box center [717, 110] width 47 height 15
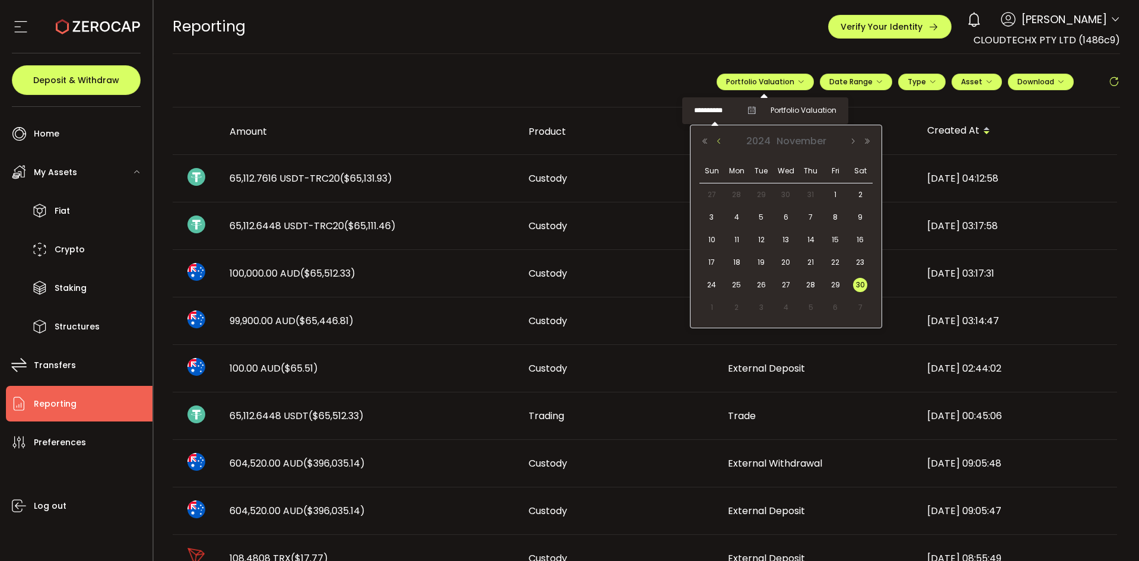
click at [714, 144] on button "Previous Month" at bounding box center [719, 141] width 14 height 8
click at [812, 284] on span "31" at bounding box center [811, 285] width 14 height 14
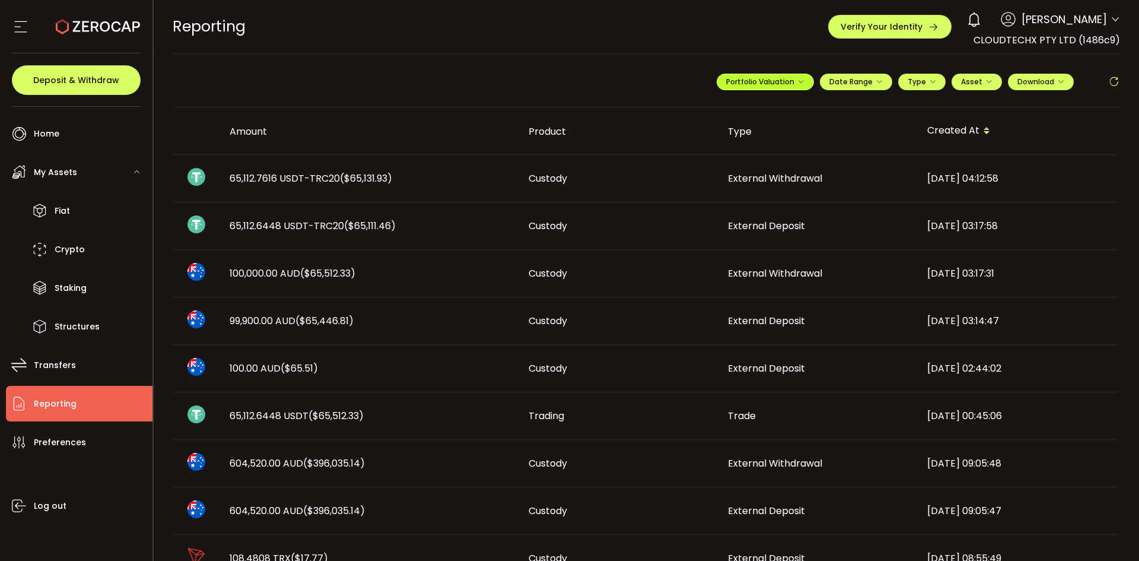
click at [739, 77] on span "Portfolio Valuation" at bounding box center [765, 82] width 78 height 10
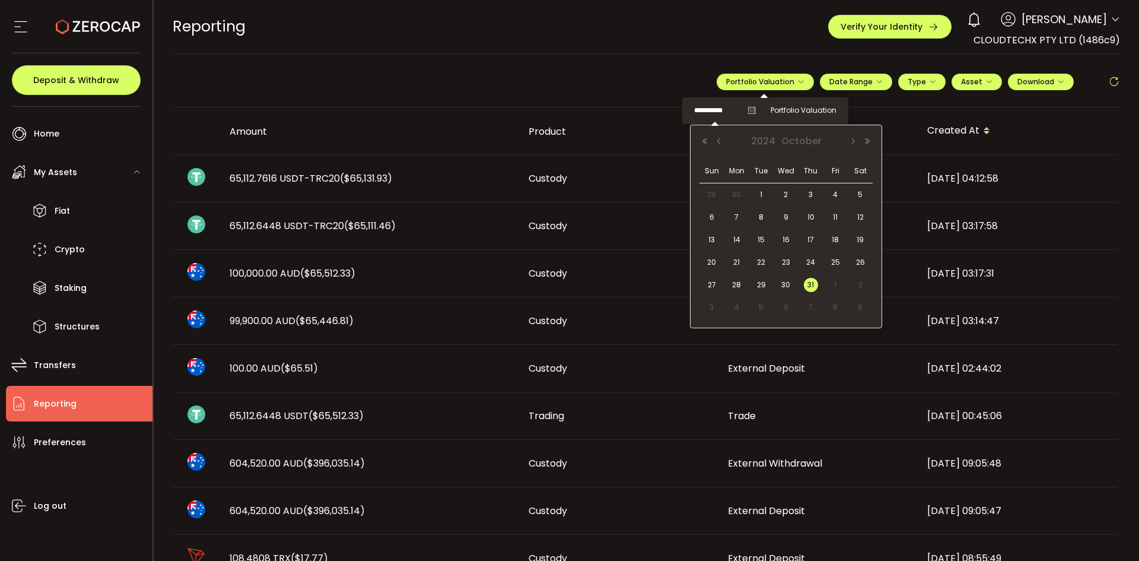
click at [723, 110] on input "**********" at bounding box center [717, 110] width 47 height 15
click at [717, 139] on button "Previous Month" at bounding box center [719, 141] width 14 height 8
click at [744, 304] on div "30" at bounding box center [736, 307] width 25 height 18
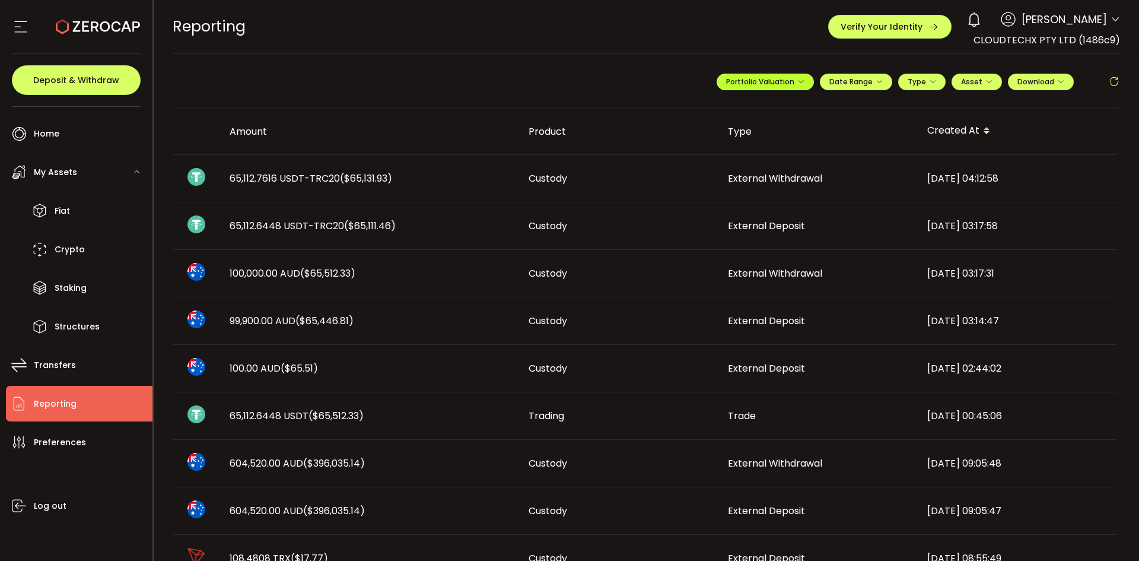
drag, startPoint x: 746, startPoint y: 81, endPoint x: 746, endPoint y: 92, distance: 10.7
click at [746, 81] on span "Portfolio Valuation" at bounding box center [765, 82] width 78 height 10
click at [721, 112] on input "**********" at bounding box center [717, 110] width 47 height 15
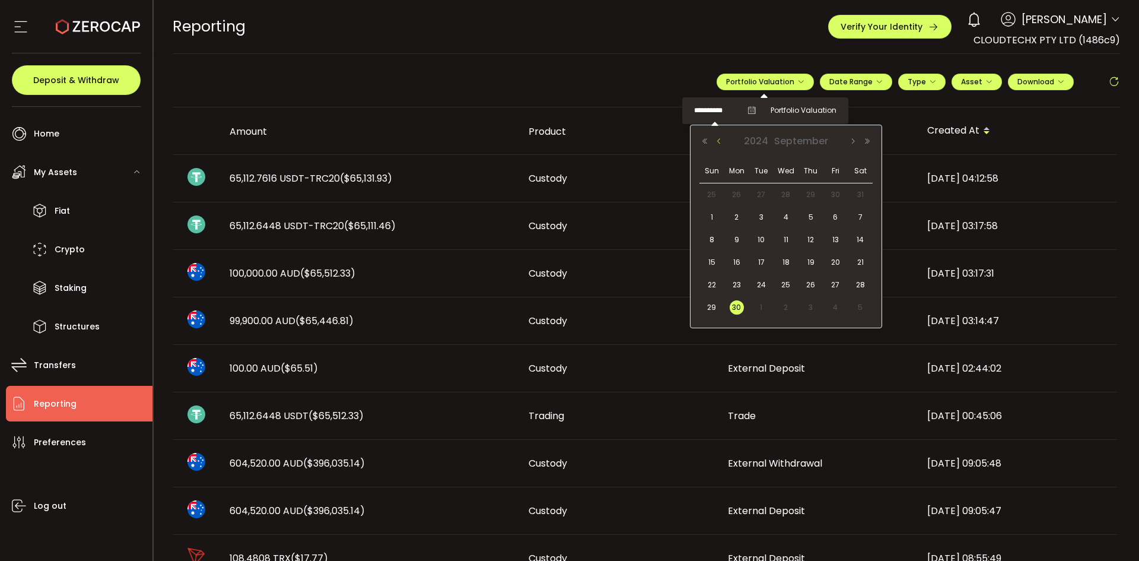
click at [716, 138] on button "Previous Month" at bounding box center [719, 141] width 14 height 8
click at [864, 288] on span "31" at bounding box center [860, 285] width 14 height 14
type input "**********"
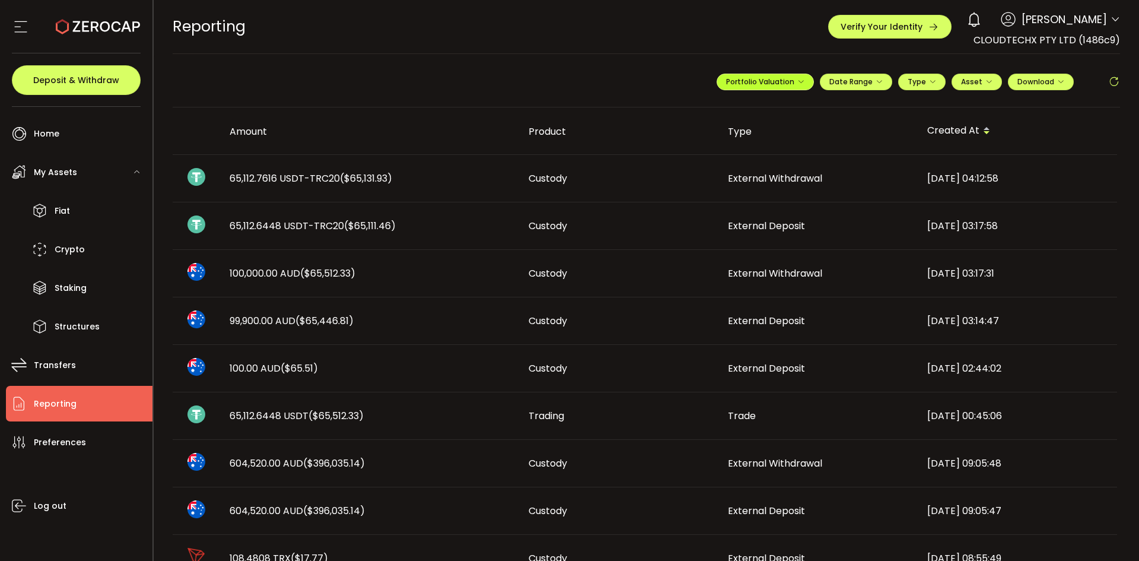
click at [756, 84] on span "Portfolio Valuation" at bounding box center [765, 82] width 78 height 10
click at [723, 112] on input "**********" at bounding box center [717, 110] width 47 height 15
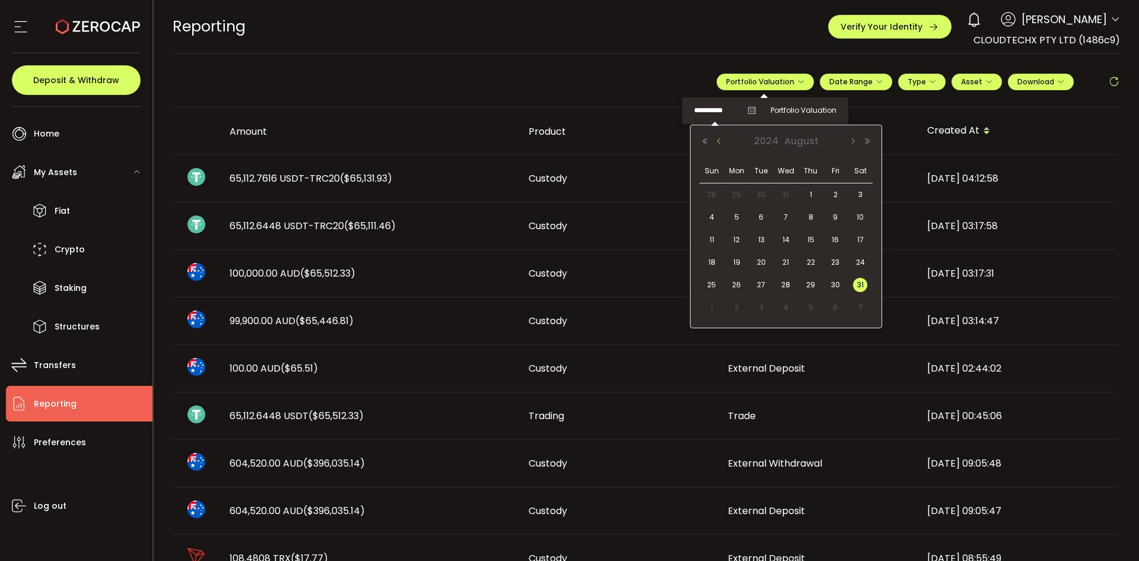
click at [716, 143] on button "Previous Month" at bounding box center [719, 141] width 14 height 8
click at [784, 282] on span "31" at bounding box center [786, 285] width 14 height 14
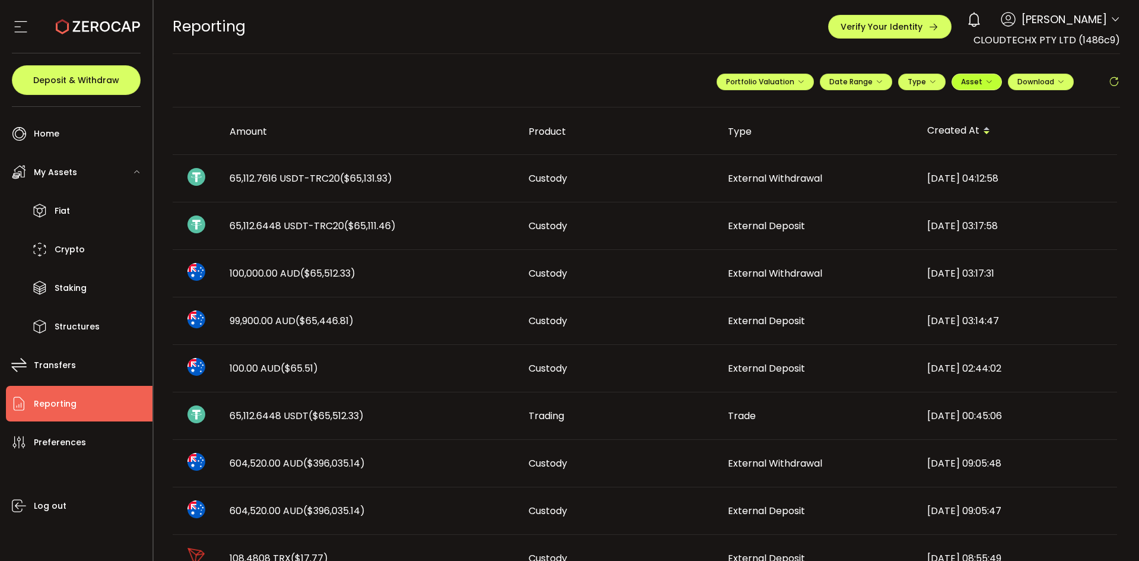
click at [994, 84] on button "Asset" at bounding box center [977, 82] width 50 height 17
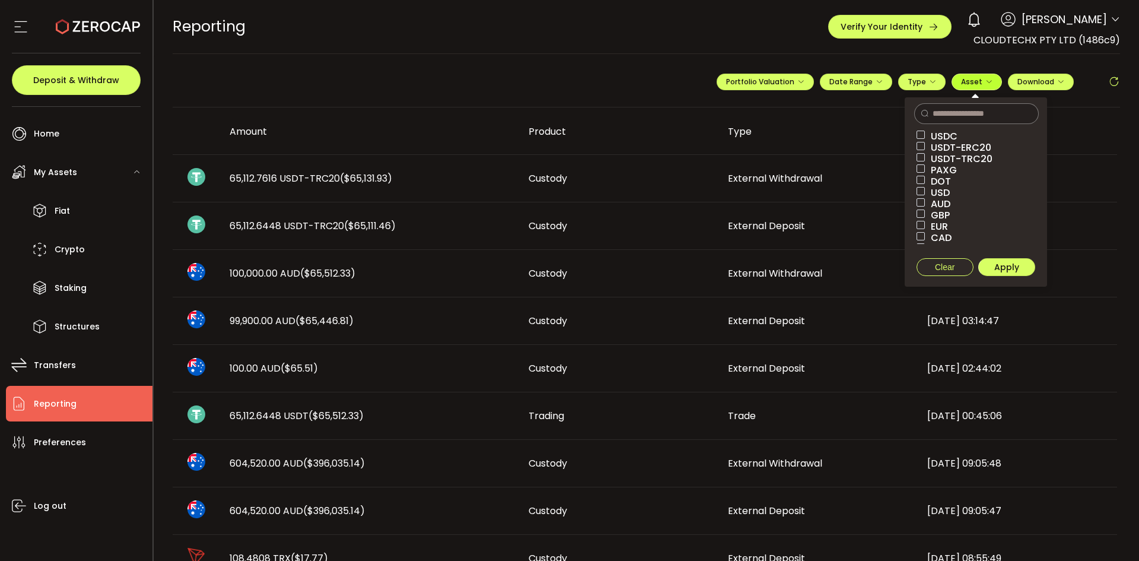
scroll to position [34, 0]
click at [1049, 79] on span "Download" at bounding box center [1040, 82] width 47 height 10
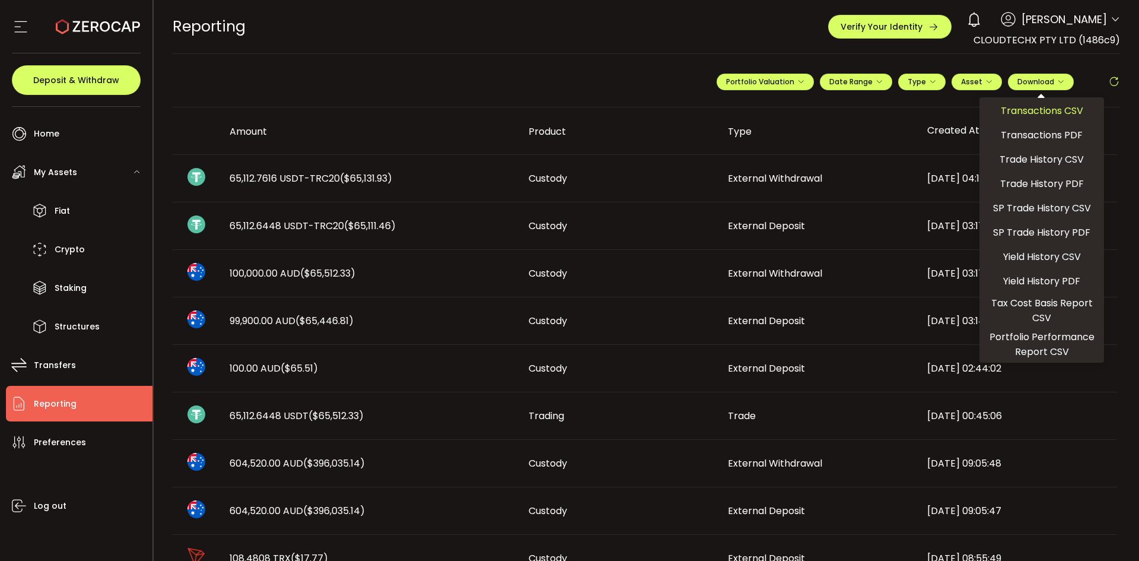
click at [1039, 107] on span "Transactions CSV" at bounding box center [1042, 110] width 82 height 15
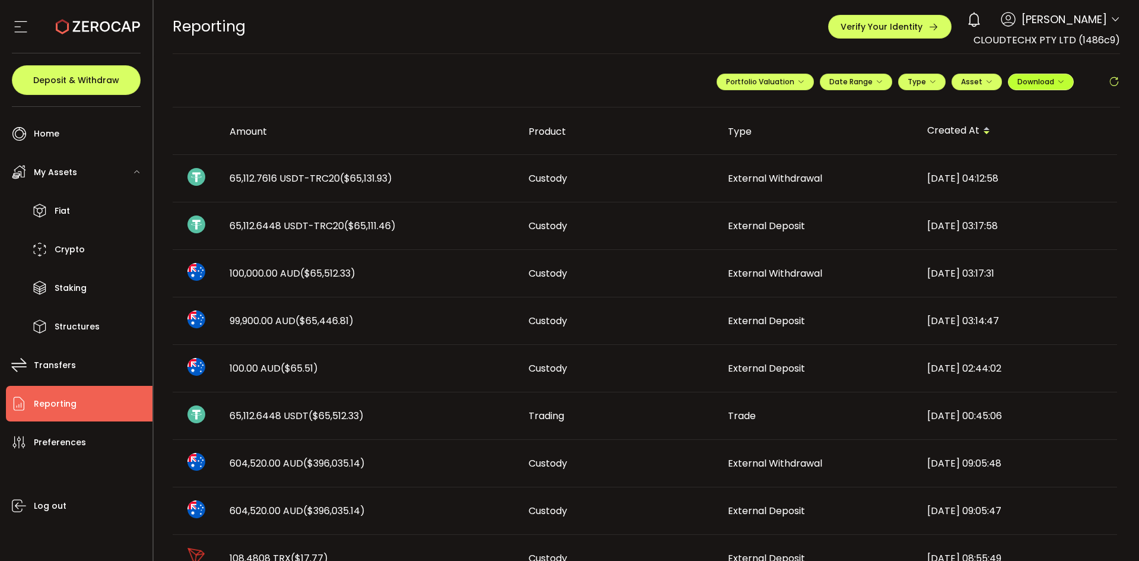
click at [1050, 77] on span "Download" at bounding box center [1040, 82] width 47 height 10
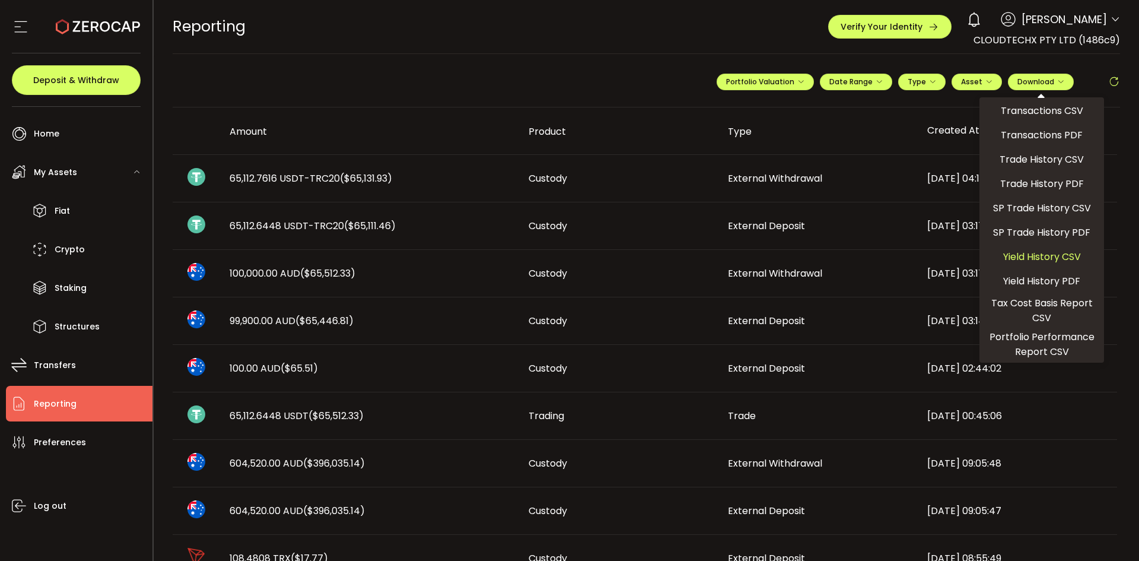
click at [1040, 256] on span "Yield History CSV" at bounding box center [1042, 256] width 78 height 15
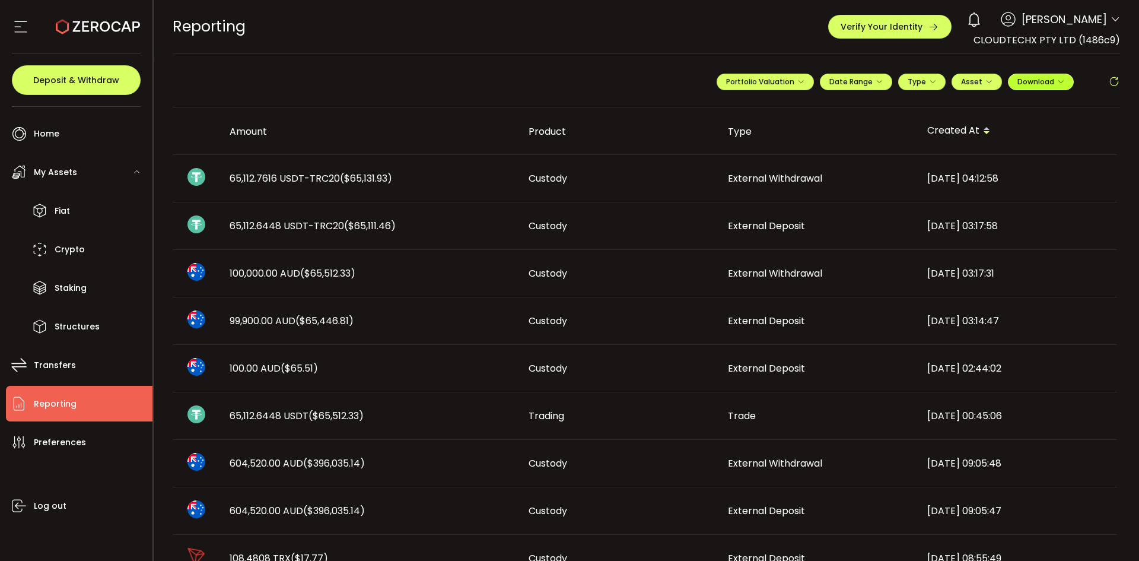
drag, startPoint x: 1051, startPoint y: 78, endPoint x: 1062, endPoint y: 79, distance: 11.3
click at [1051, 78] on span "Download" at bounding box center [1040, 82] width 47 height 10
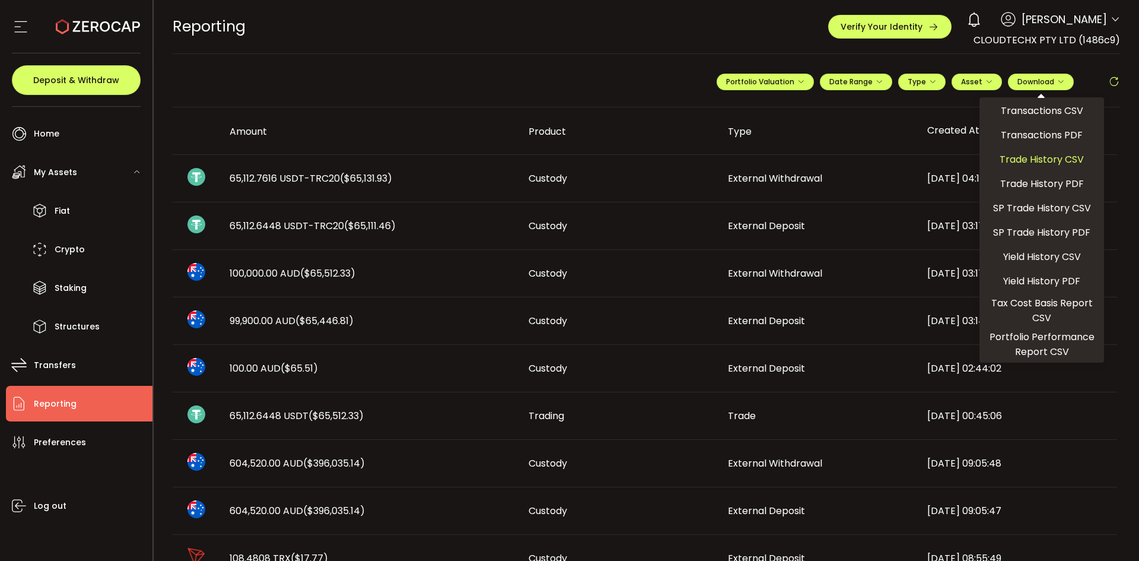
click at [1038, 157] on span "Trade History CSV" at bounding box center [1042, 159] width 84 height 15
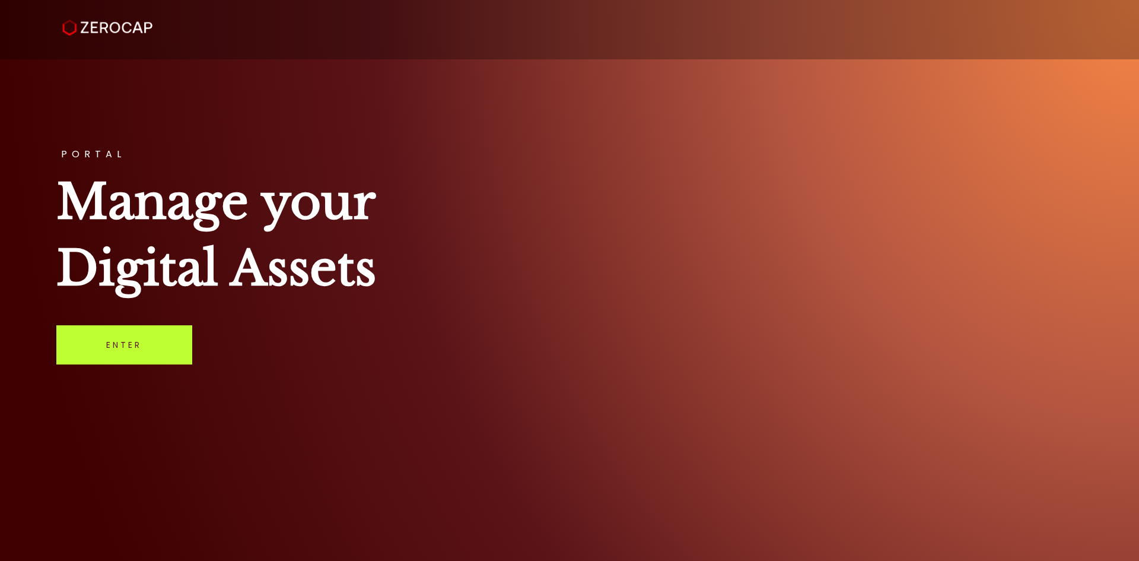
click at [157, 330] on link "Enter" at bounding box center [124, 344] width 136 height 39
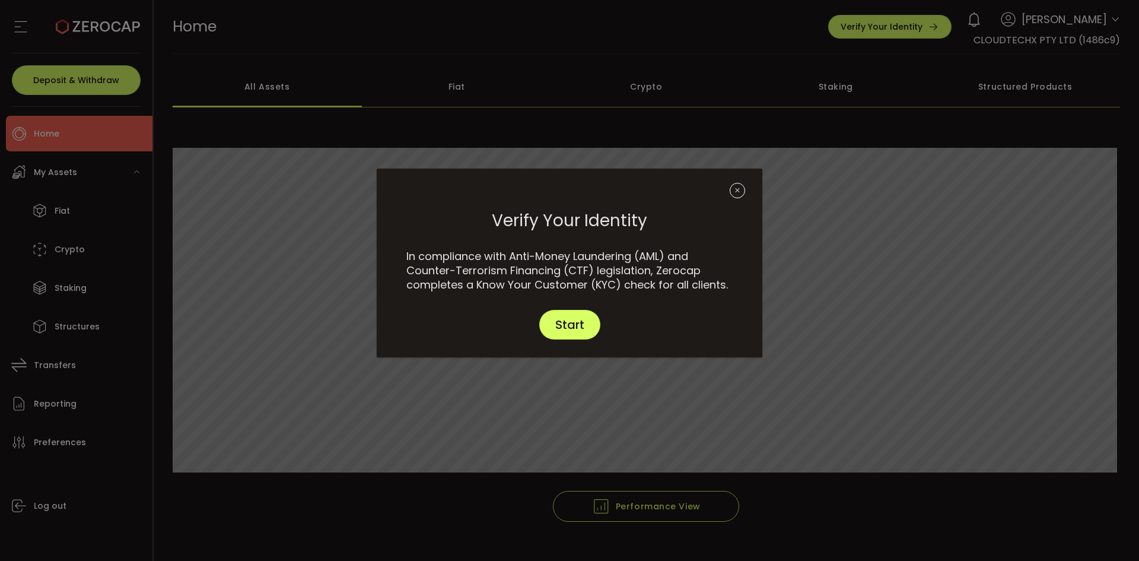
click at [730, 185] on div "dialog" at bounding box center [570, 186] width 386 height 36
click at [737, 189] on icon "Close" at bounding box center [737, 190] width 15 height 15
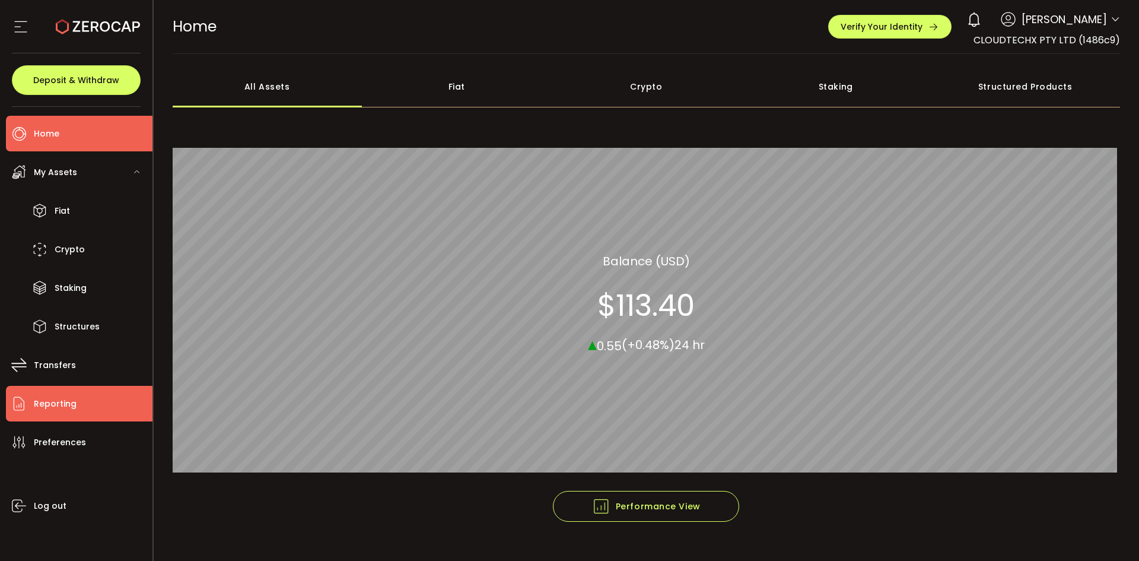
click at [87, 411] on li "Reporting" at bounding box center [79, 404] width 147 height 36
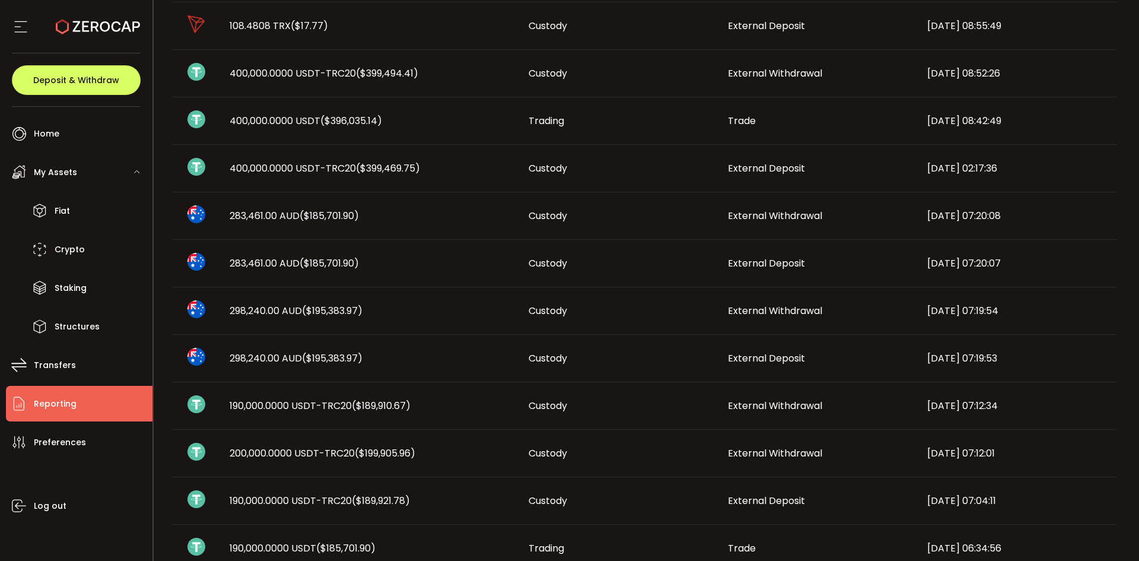
scroll to position [603, 0]
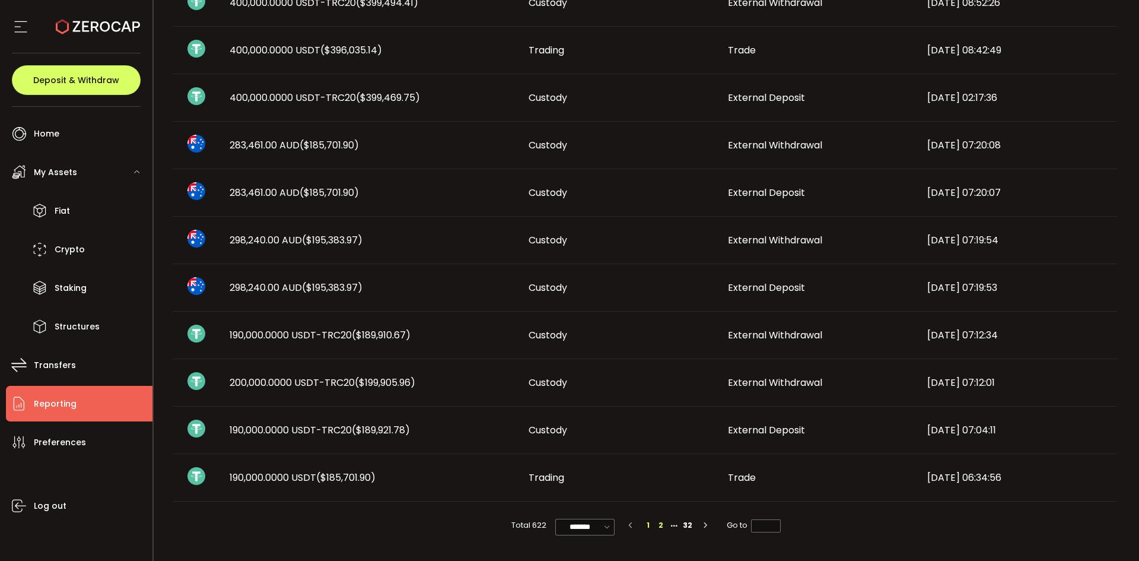
click at [661, 521] on li "2" at bounding box center [660, 525] width 13 height 13
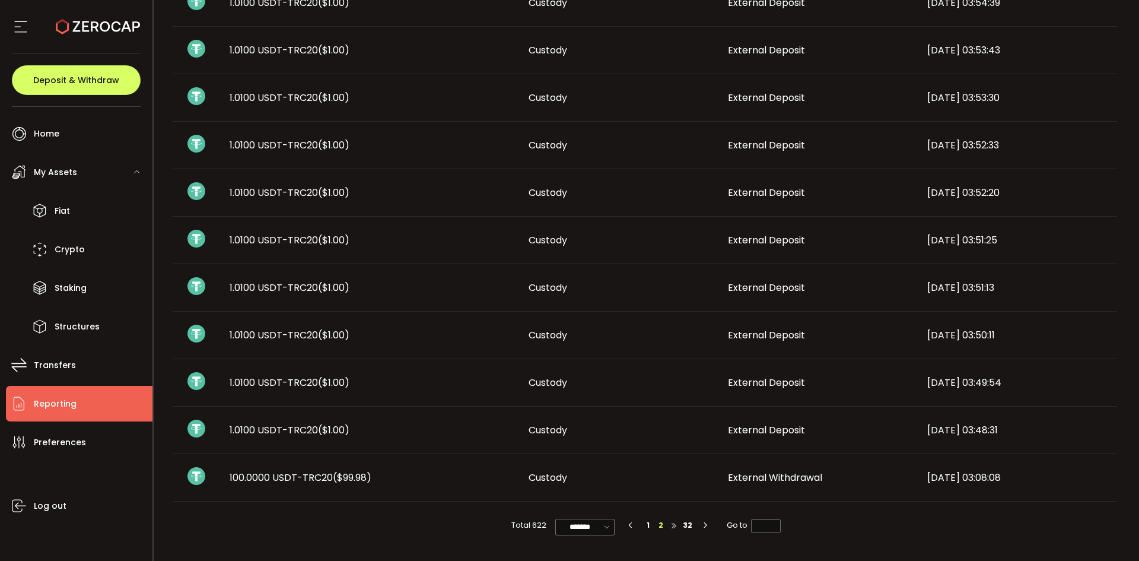
click at [671, 525] on li at bounding box center [673, 525] width 13 height 13
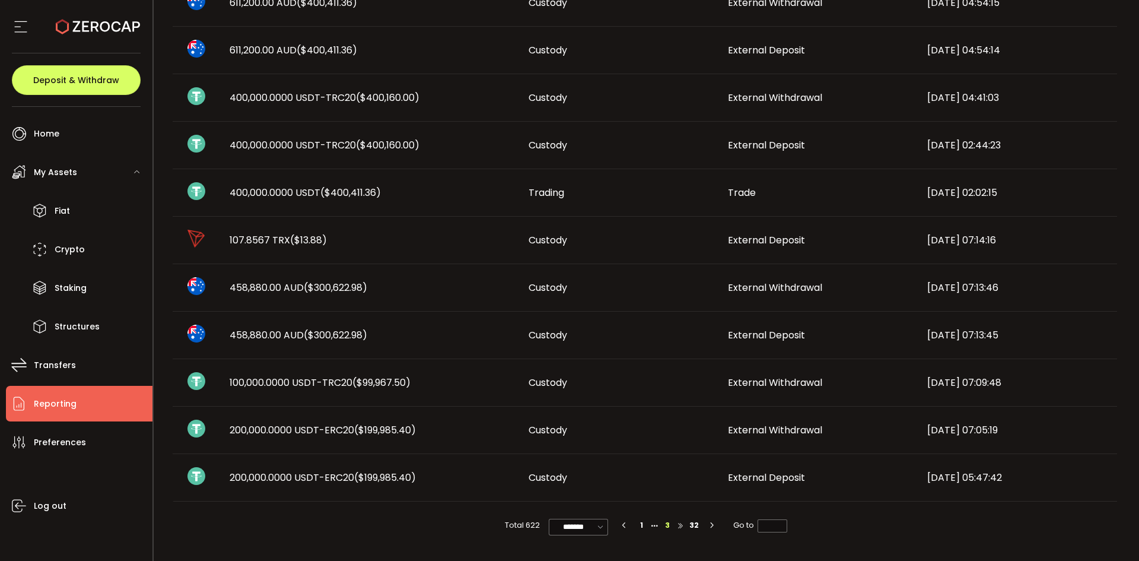
click at [679, 525] on li at bounding box center [680, 525] width 13 height 13
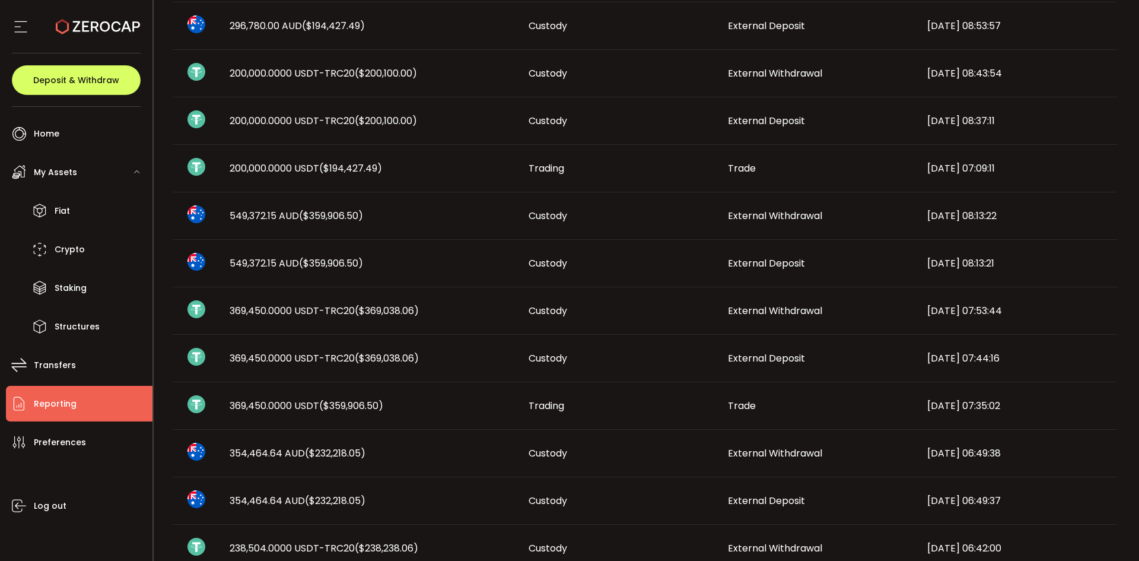
scroll to position [593, 0]
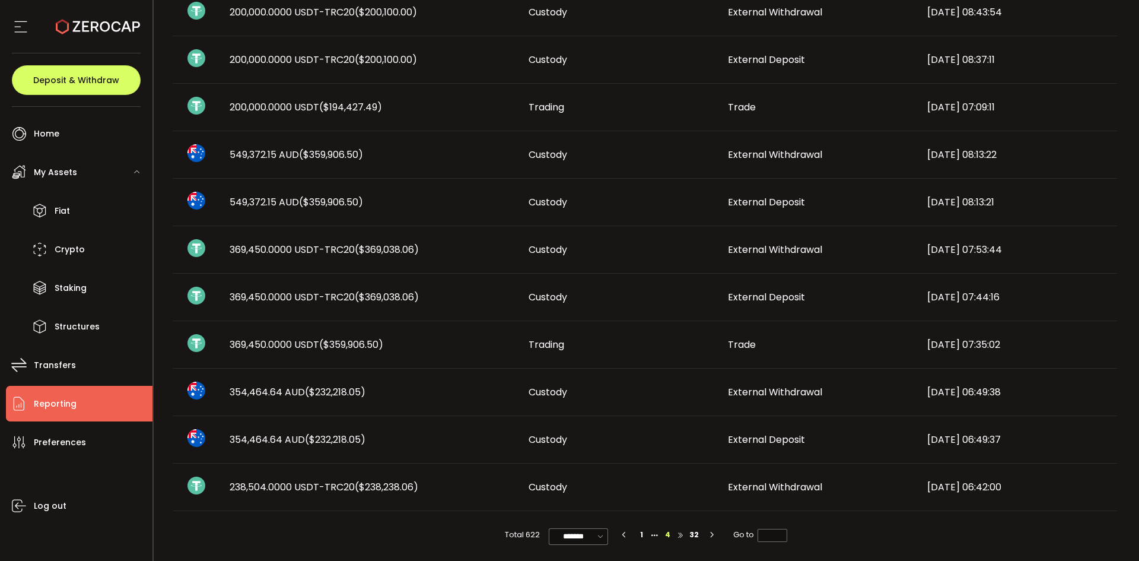
click at [680, 533] on li at bounding box center [680, 534] width 13 height 13
type input "*"
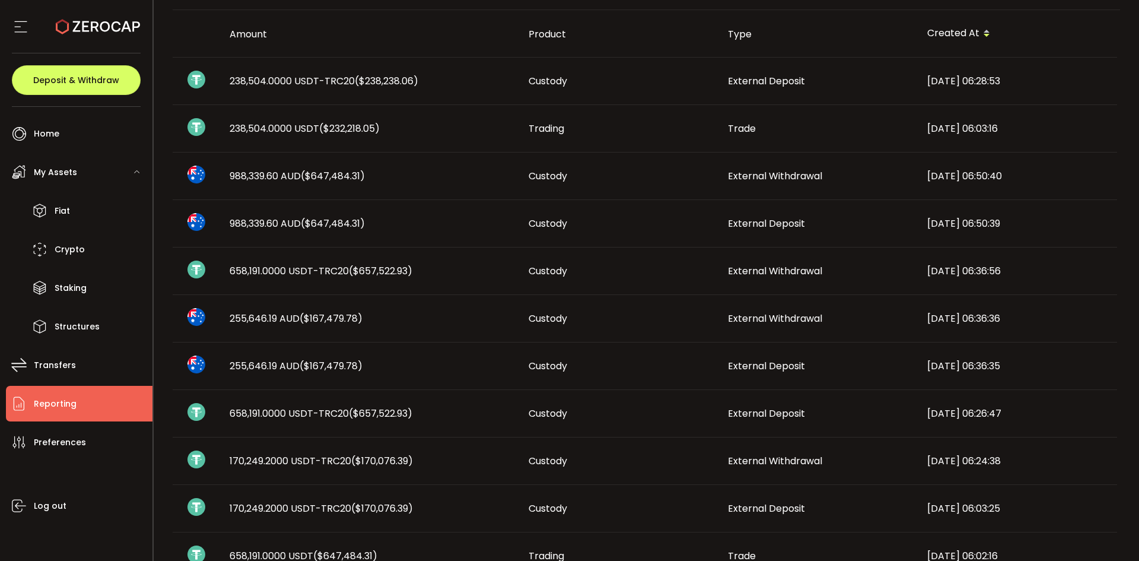
scroll to position [0, 0]
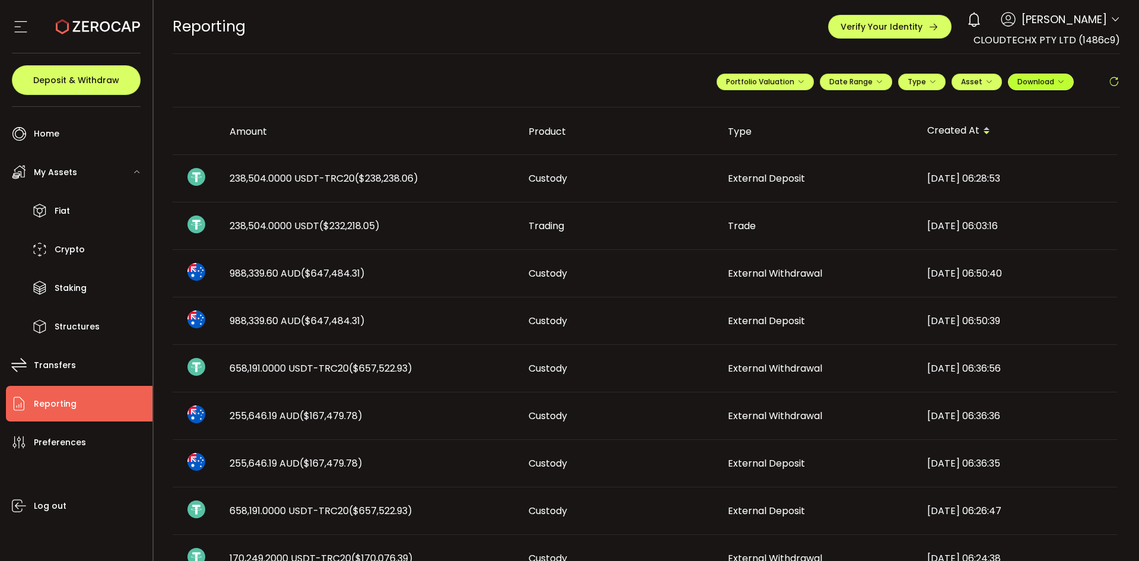
click at [1060, 81] on icon "button" at bounding box center [1060, 81] width 7 height 7
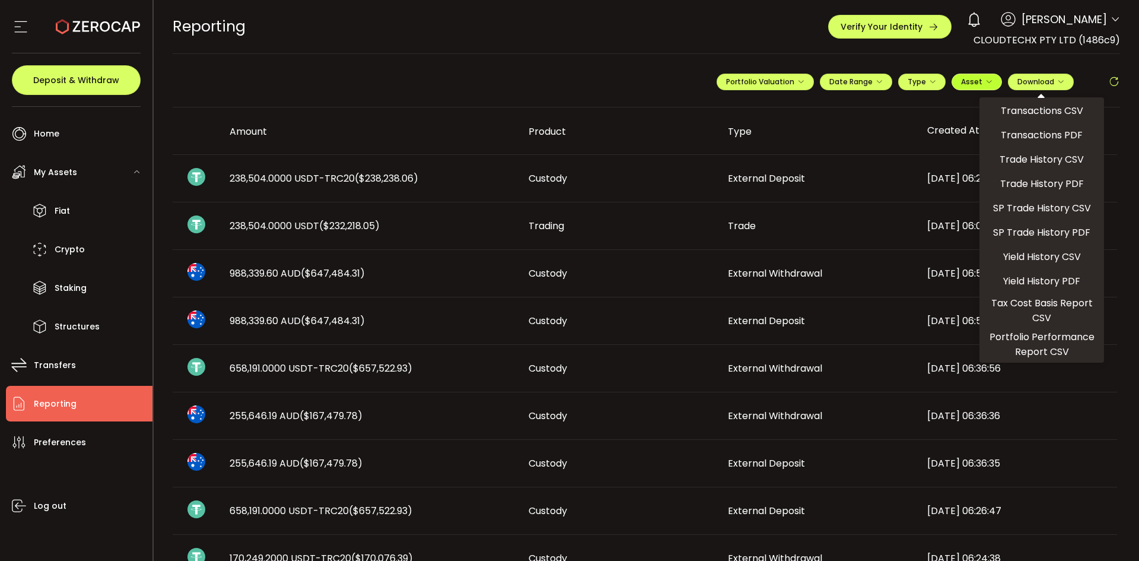
click at [980, 82] on span "Asset" at bounding box center [976, 82] width 31 height 10
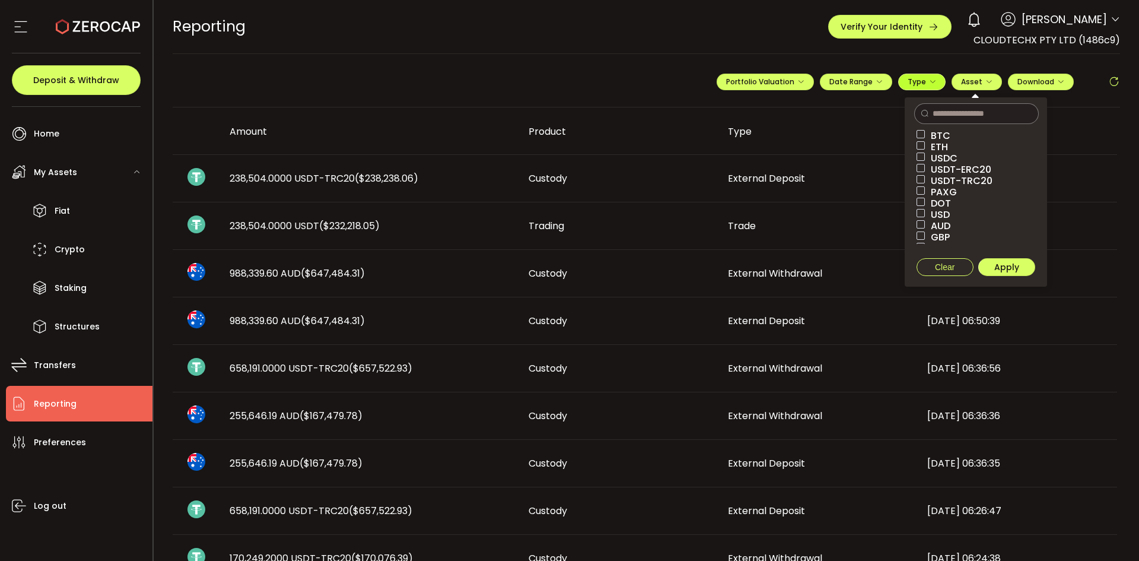
click at [920, 84] on span "Type" at bounding box center [922, 82] width 28 height 10
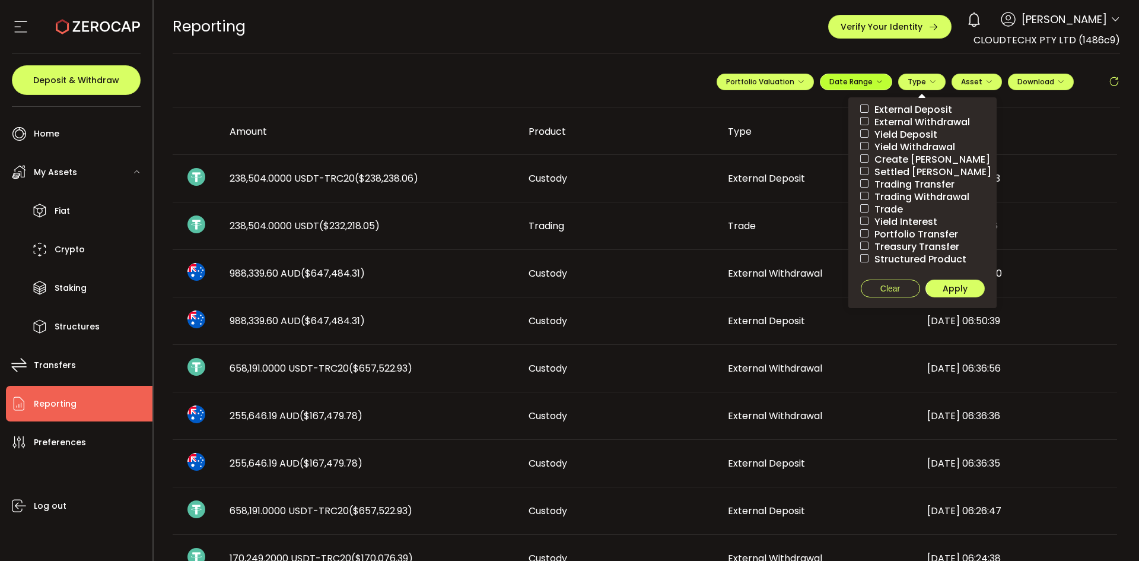
click at [859, 82] on span "Date Range" at bounding box center [855, 82] width 53 height 10
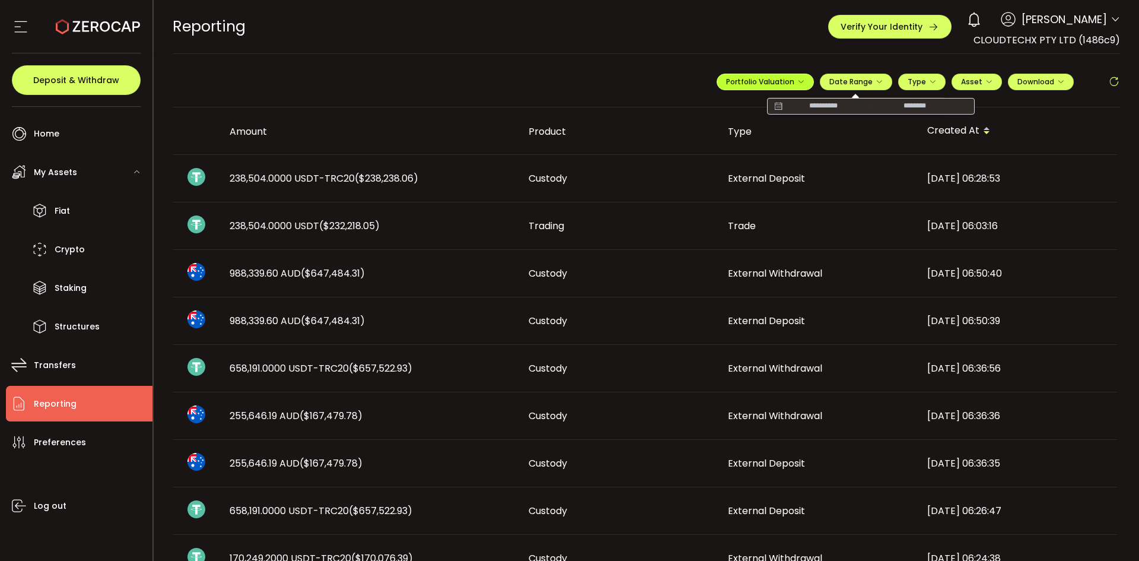
click at [785, 83] on span "Portfolio Valuation" at bounding box center [765, 82] width 78 height 10
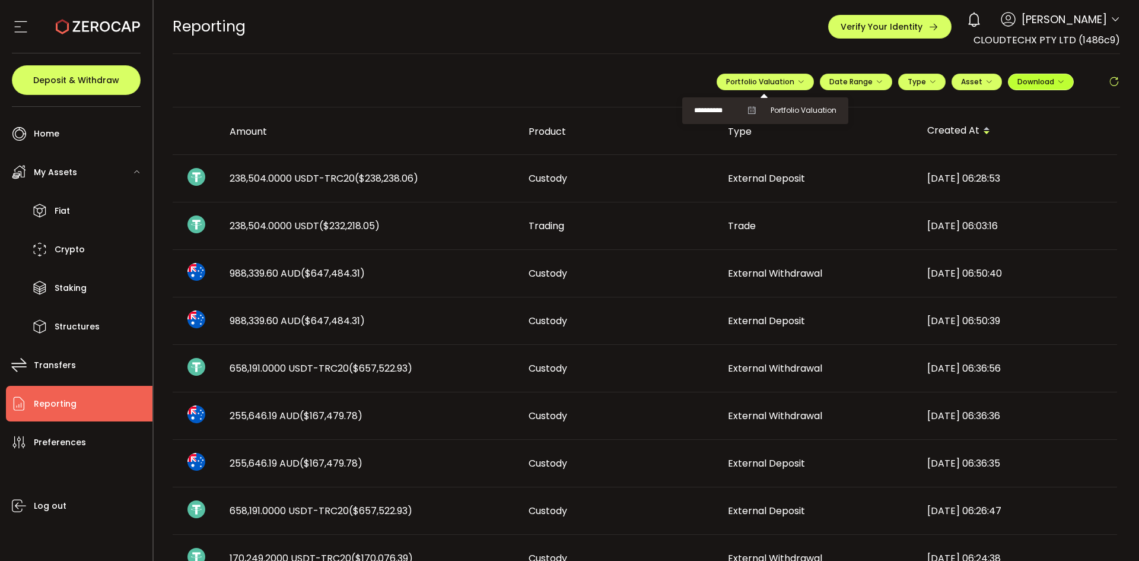
click at [1028, 87] on button "Download" at bounding box center [1041, 82] width 66 height 17
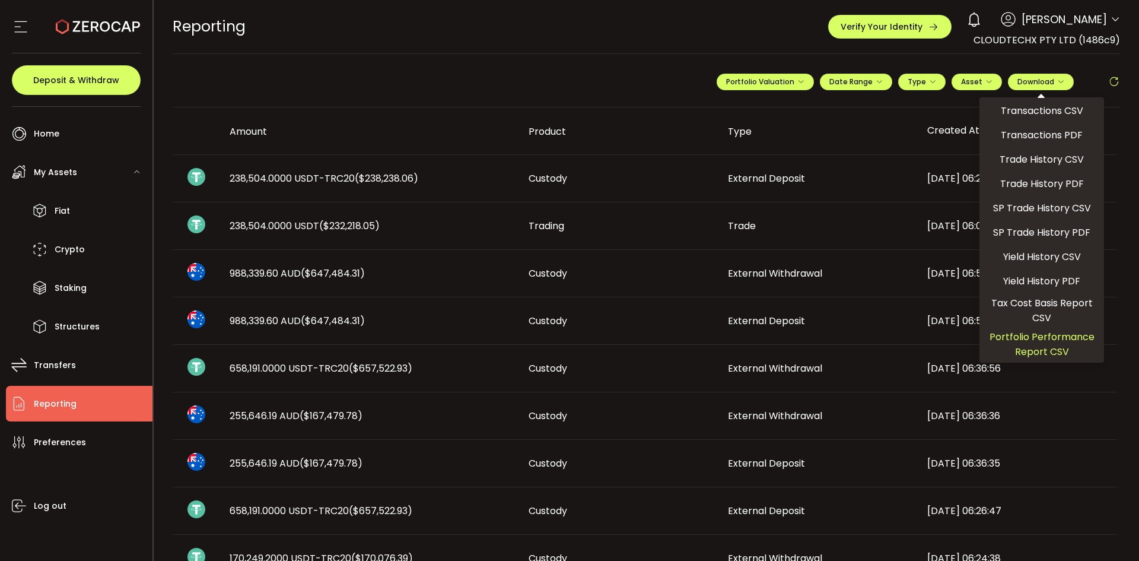
click at [1058, 345] on span "Portfolio Performance Report CSV" at bounding box center [1041, 344] width 115 height 30
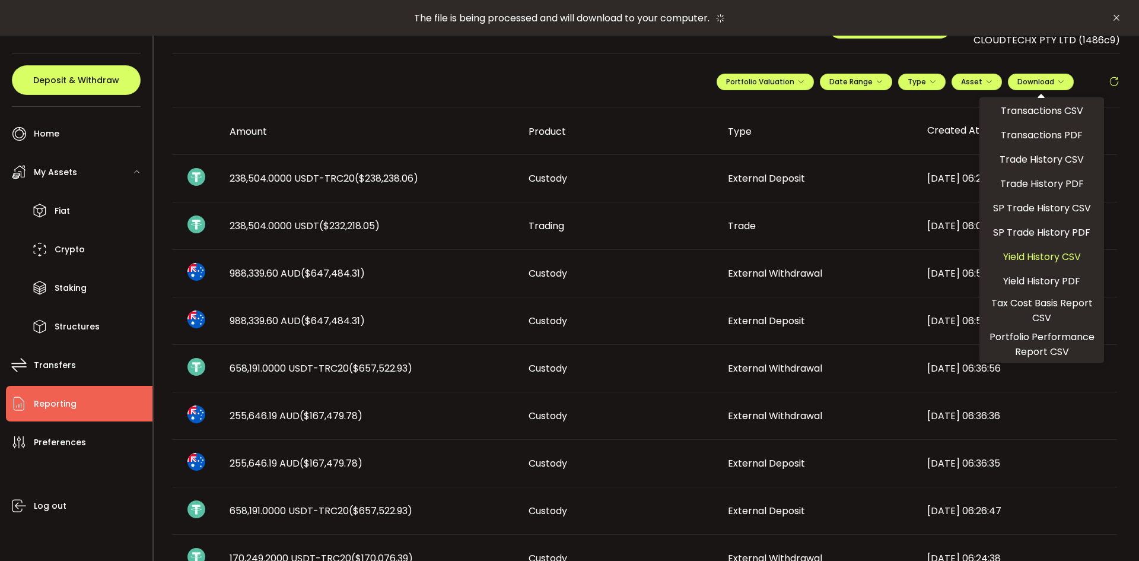
click at [1059, 260] on span "Yield History CSV" at bounding box center [1042, 256] width 78 height 15
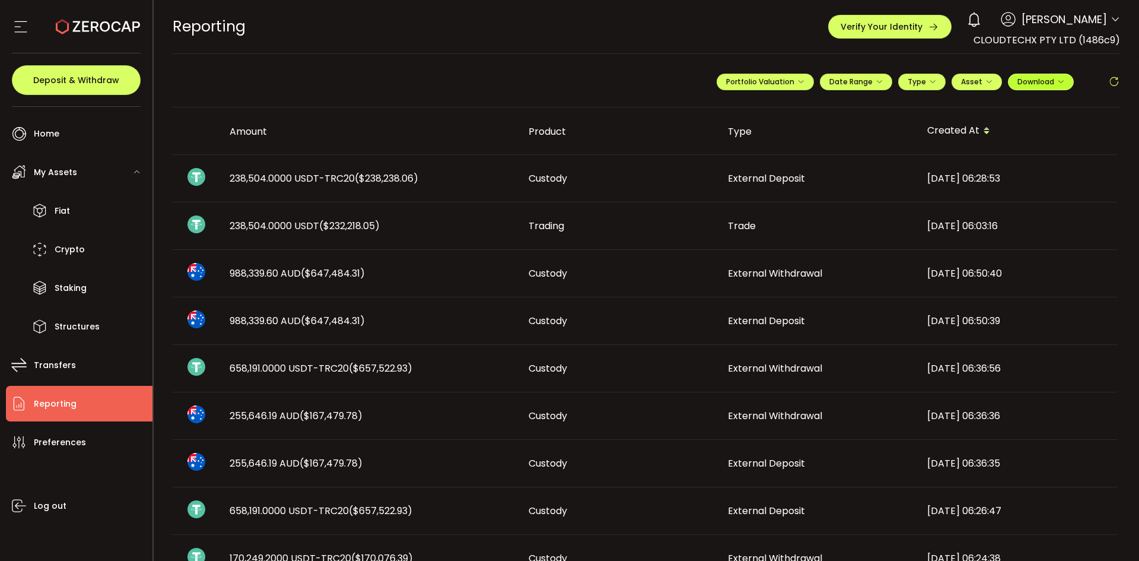
click at [1057, 82] on icon "button" at bounding box center [1060, 81] width 7 height 7
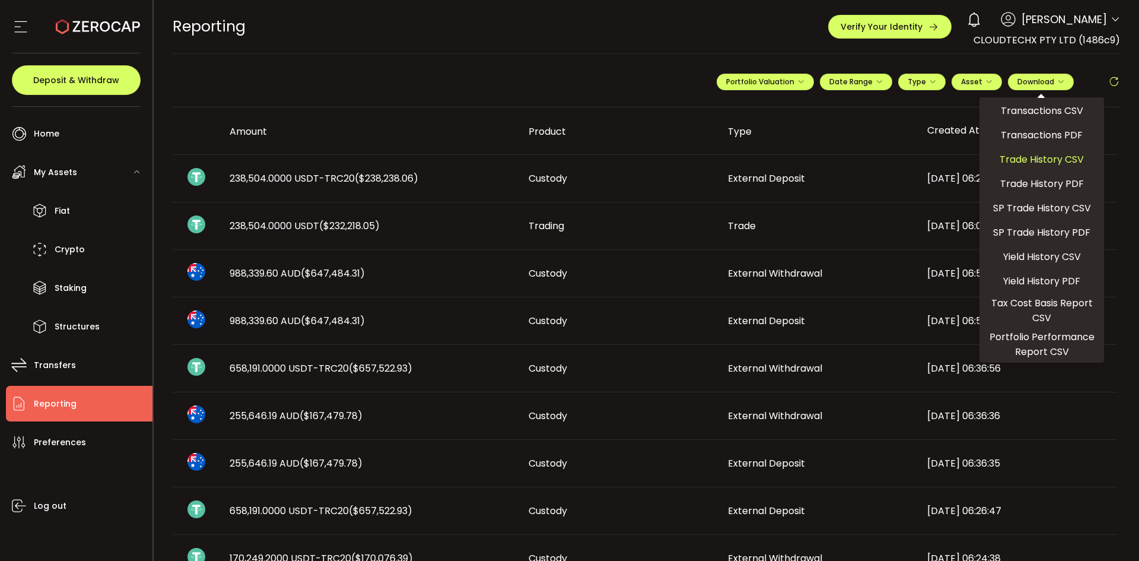
click at [1042, 163] on span "Trade History CSV" at bounding box center [1042, 159] width 84 height 15
